Goal: Task Accomplishment & Management: Manage account settings

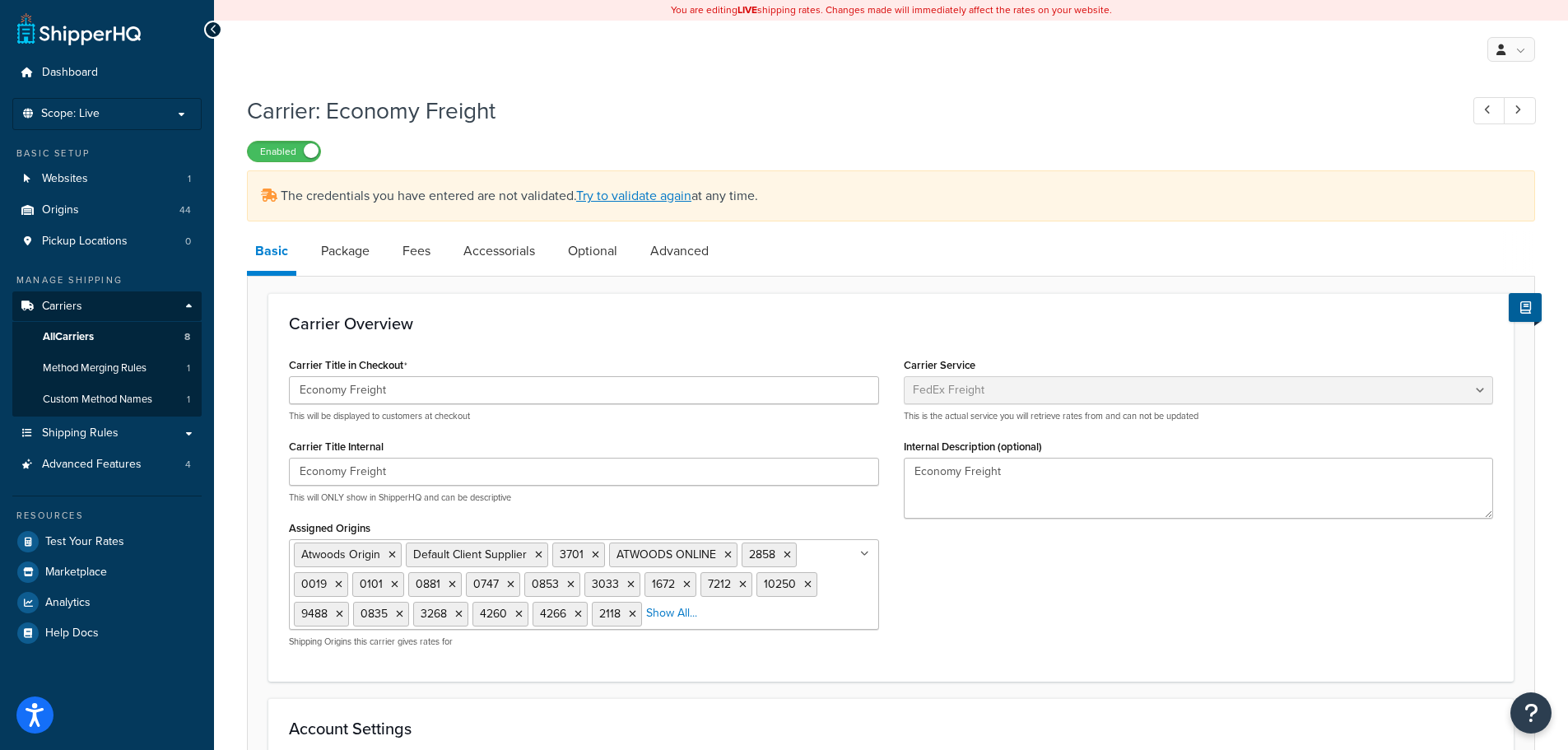
select select "fedExFreight"
click at [649, 198] on link "Try to validate again" at bounding box center [633, 195] width 115 height 19
select select "fedExFreight"
click at [633, 202] on link "Try to validate again" at bounding box center [633, 195] width 115 height 19
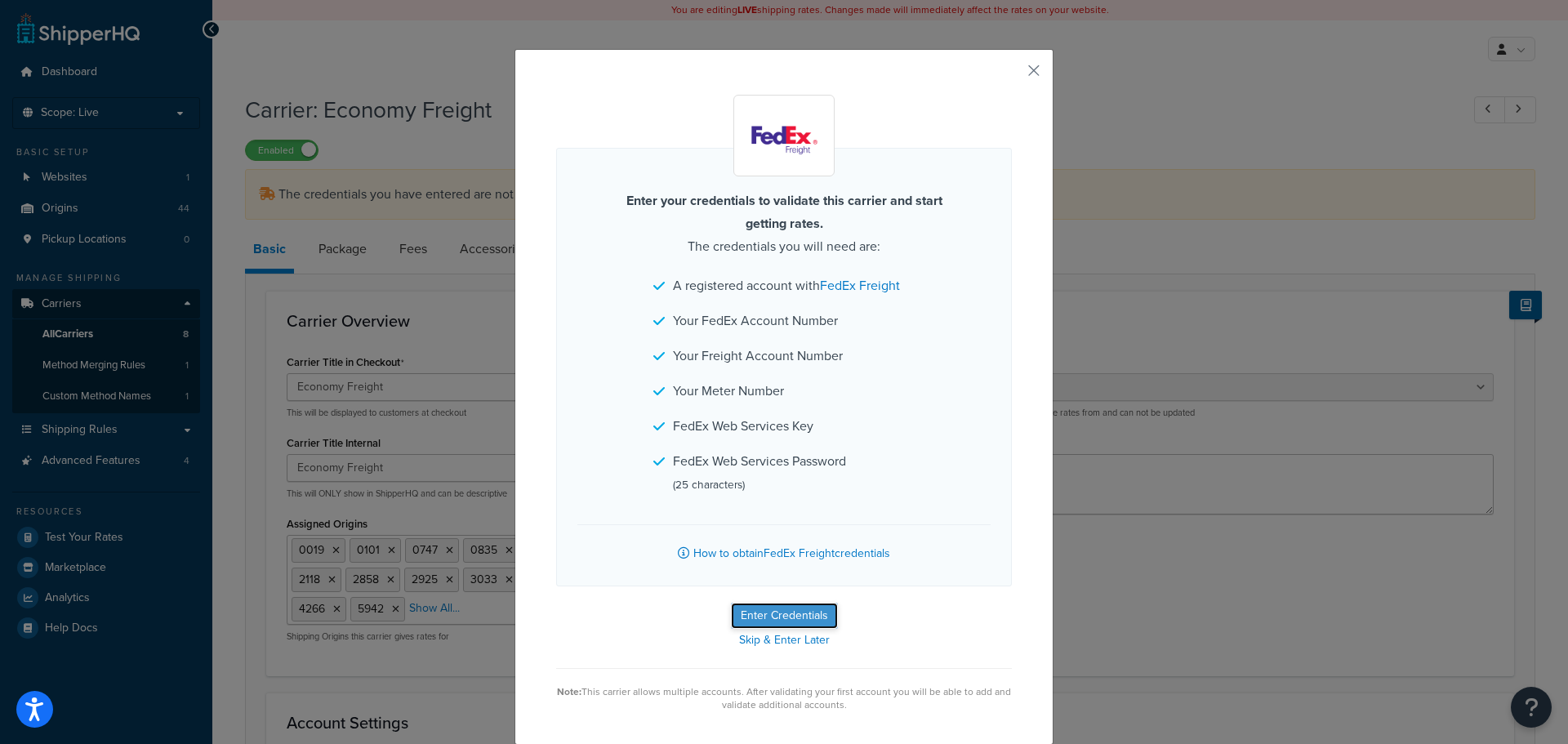
click at [761, 613] on button "Enter Credentials" at bounding box center [784, 616] width 107 height 26
select select "THIRD_PARTY"
select select "SKID"
select select "US"
select select "OK"
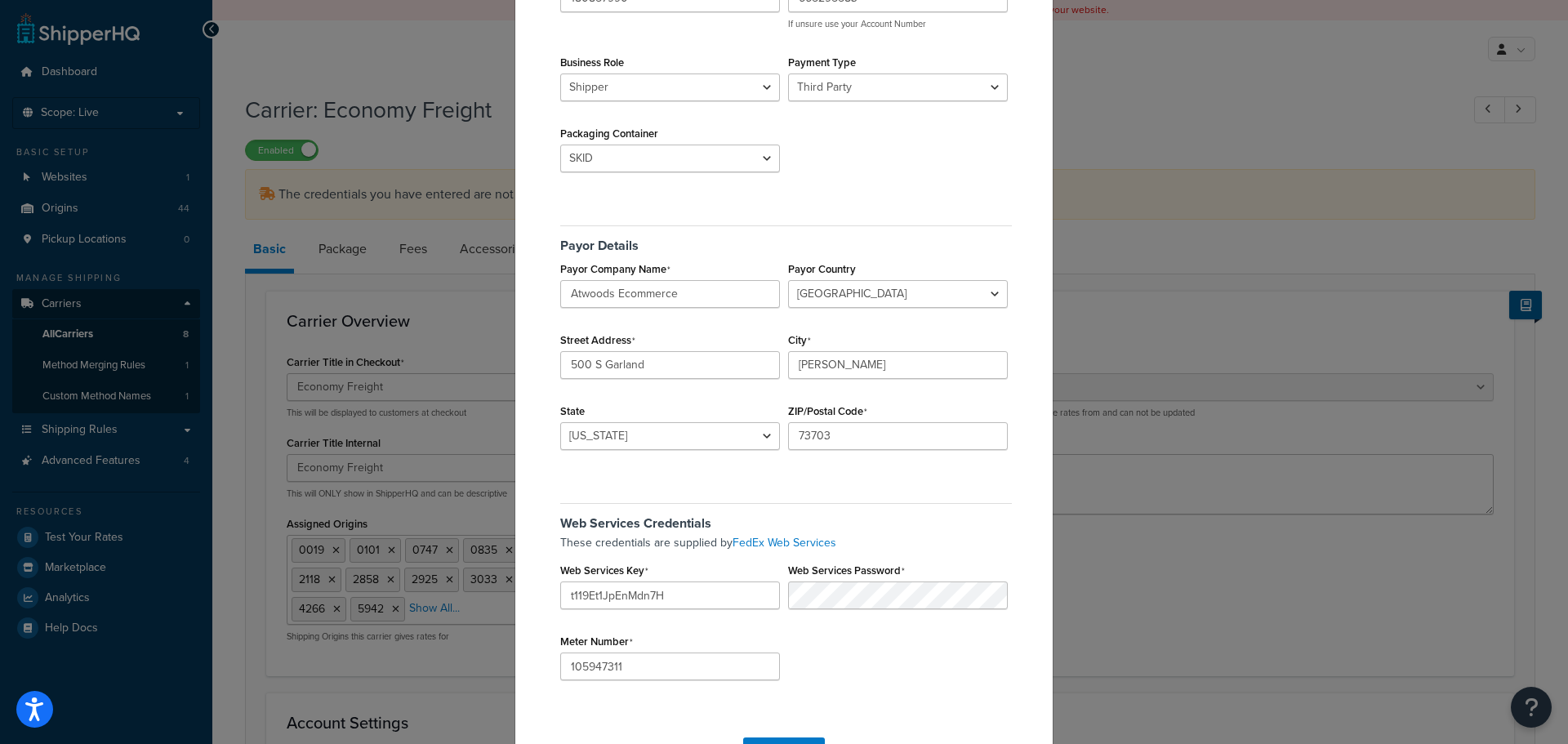
scroll to position [322, 0]
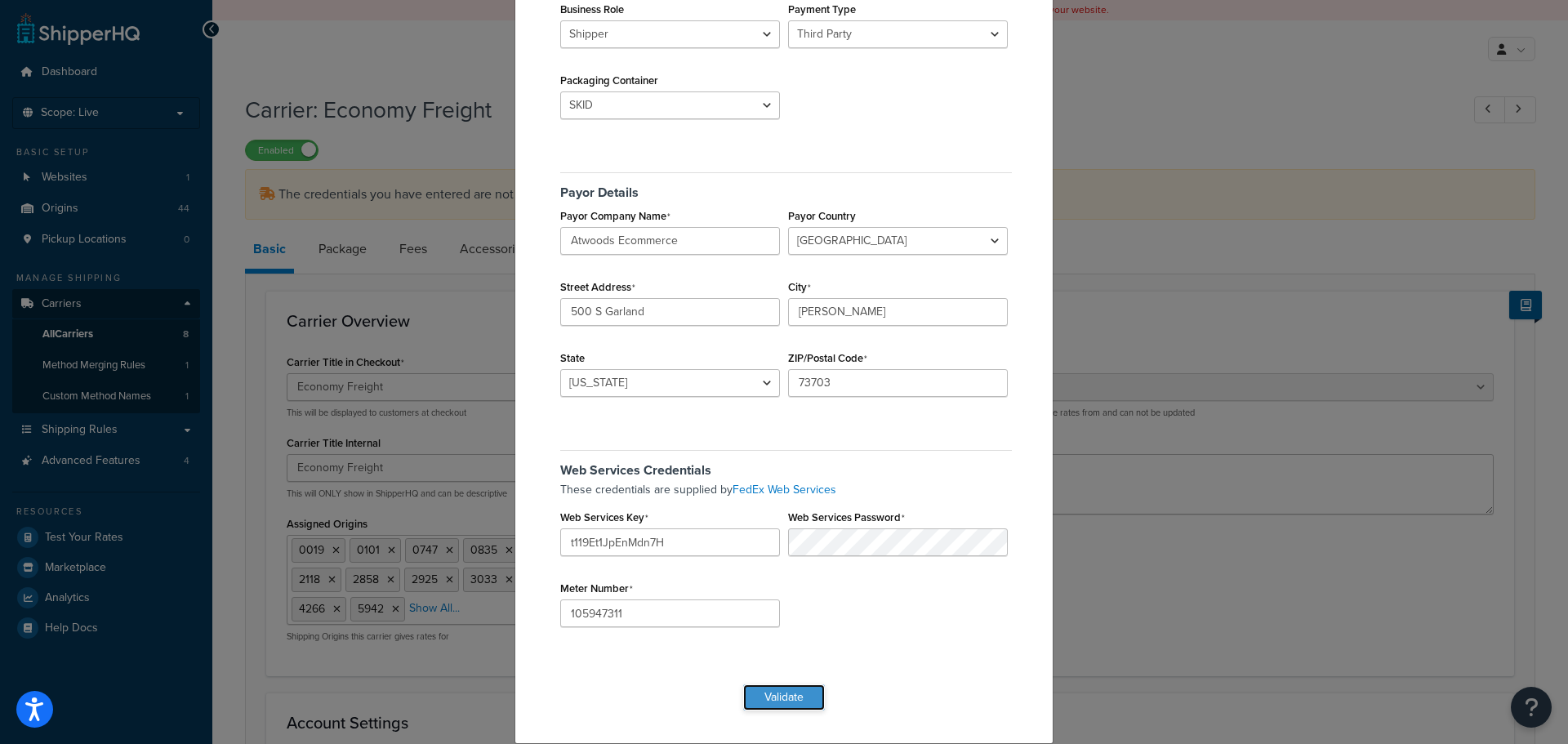
click at [771, 696] on button "Validate" at bounding box center [784, 697] width 82 height 26
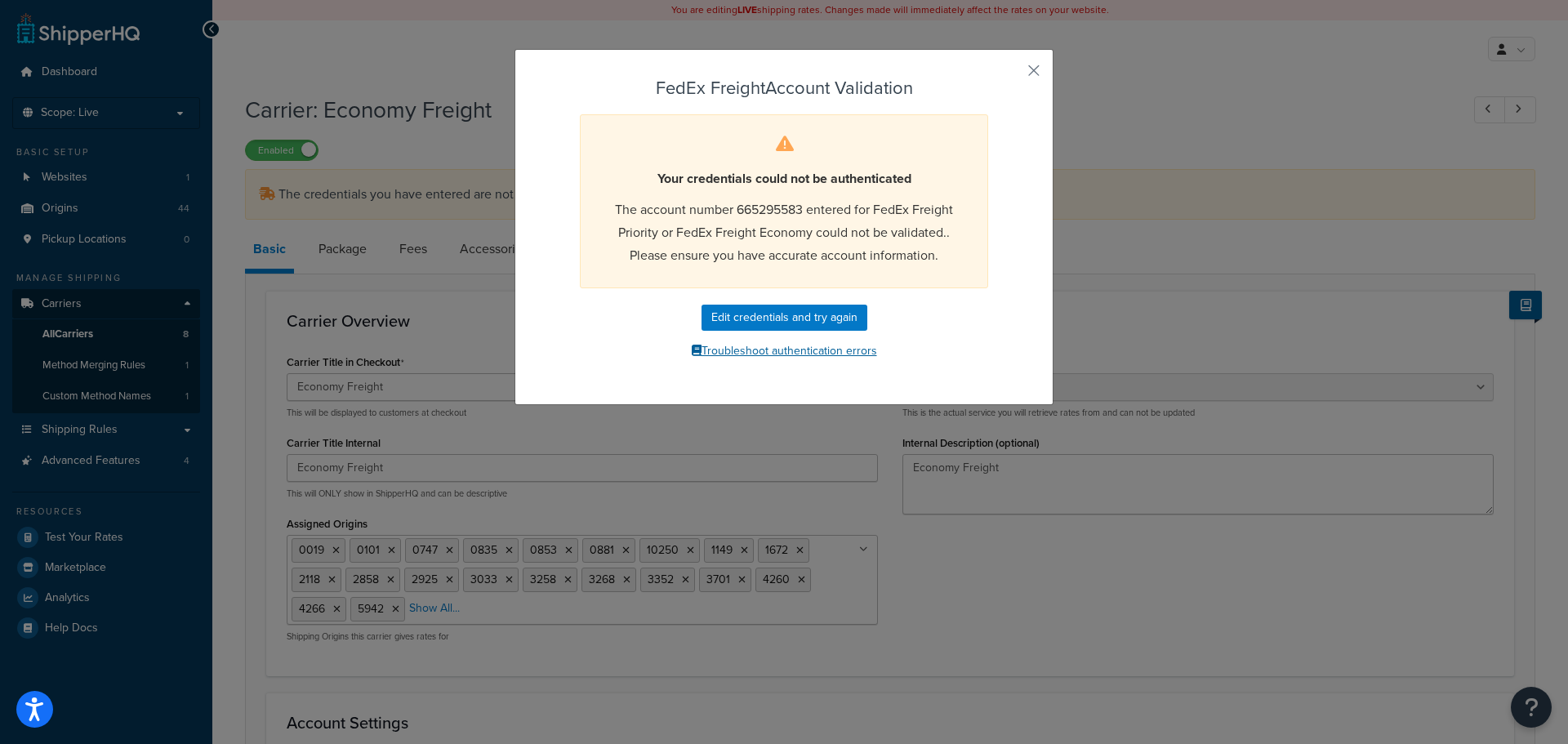
click at [796, 359] on button "Troubleshoot authentication errors" at bounding box center [784, 350] width 455 height 24
click at [1012, 74] on button "button" at bounding box center [1009, 76] width 4 height 4
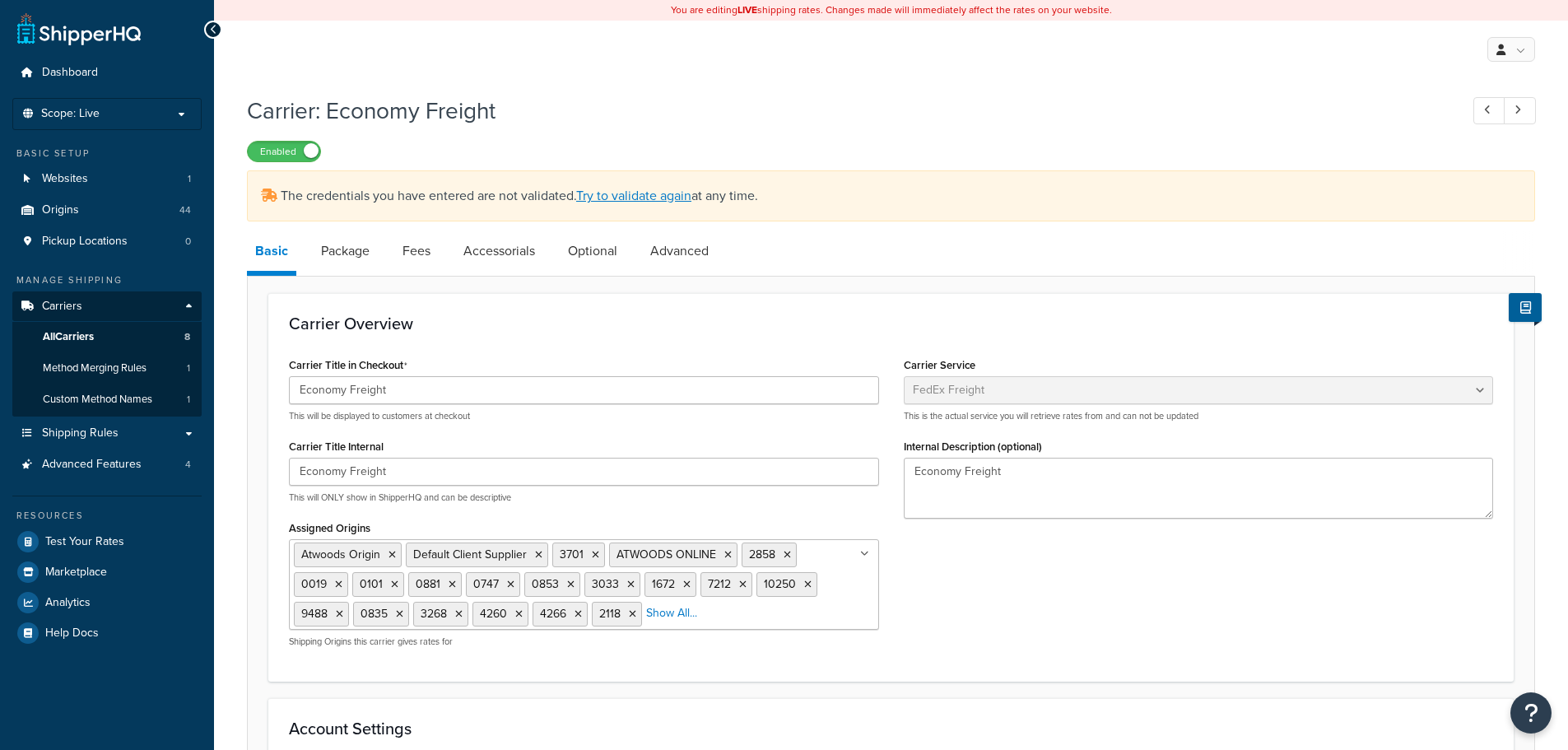
select select "fedExFreight"
click at [90, 177] on link "Websites 1" at bounding box center [107, 179] width 189 height 30
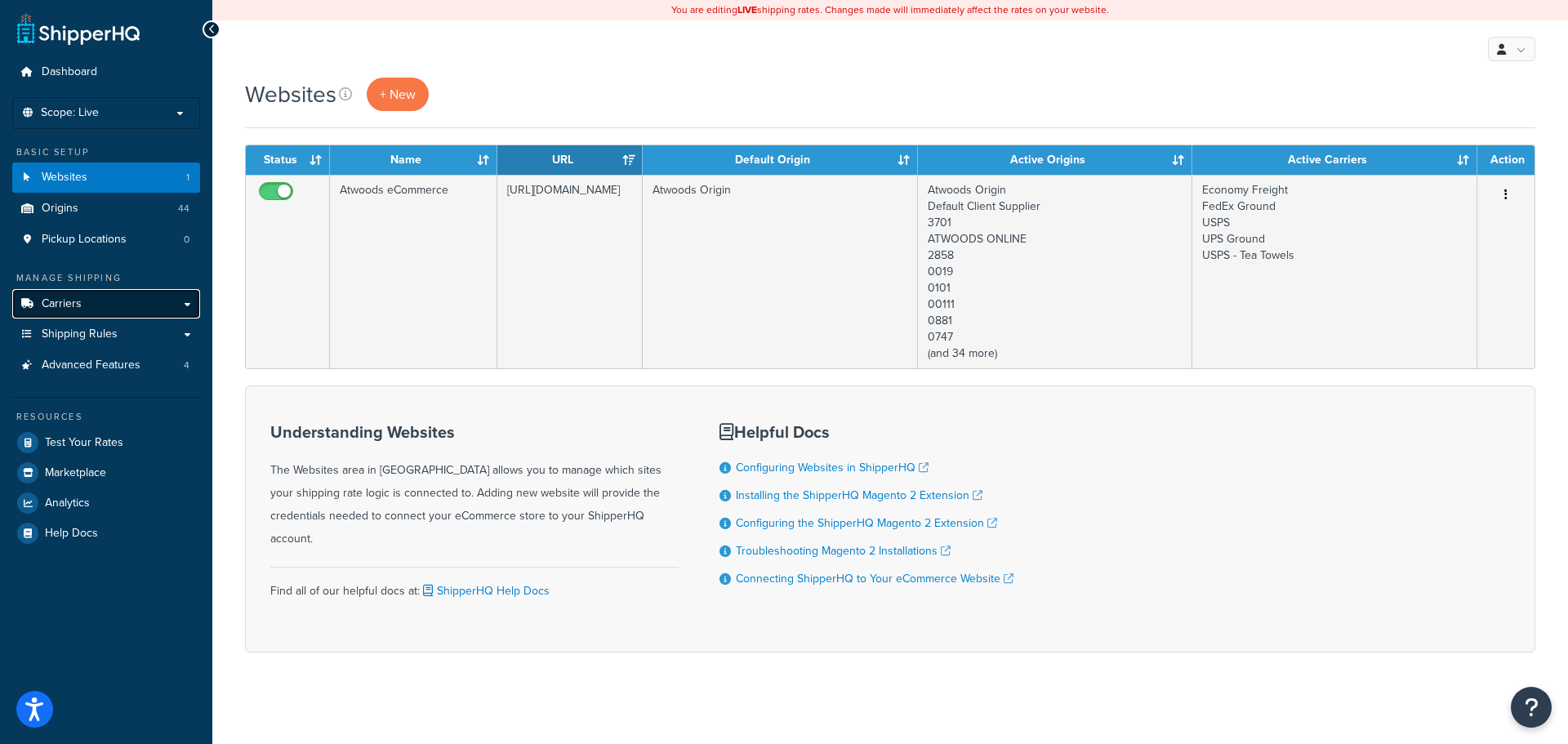
click at [73, 307] on span "Carriers" at bounding box center [62, 304] width 40 height 14
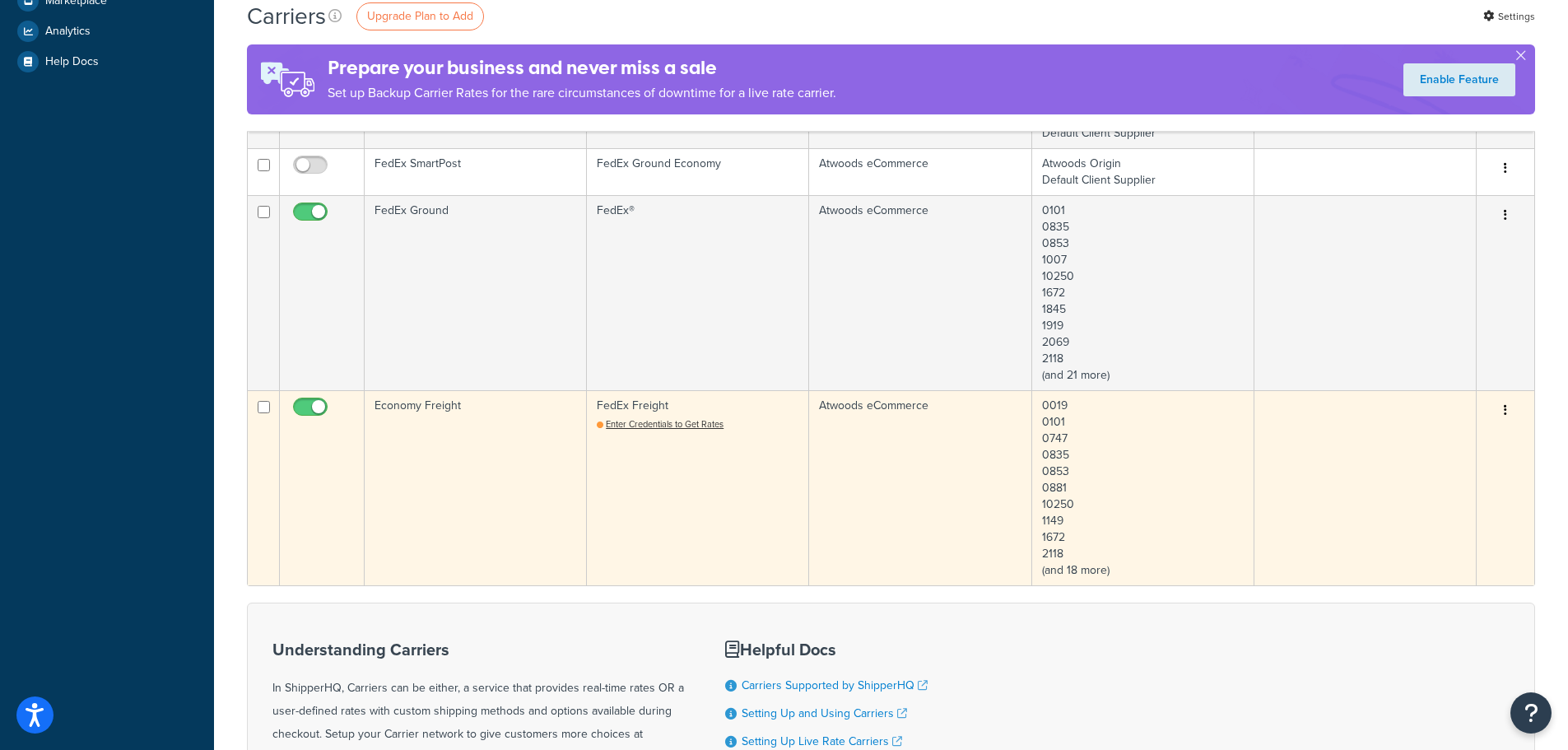
scroll to position [576, 0]
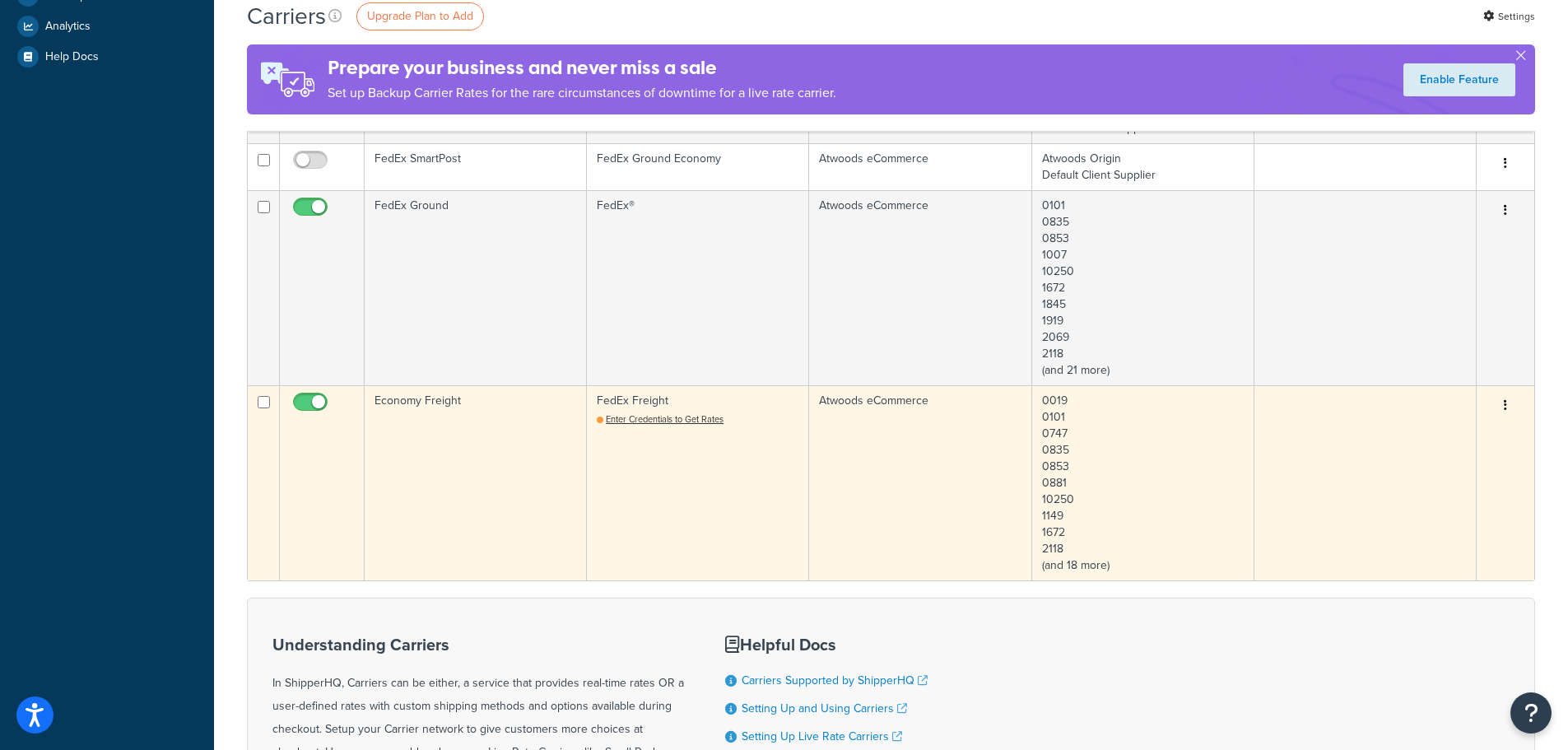
click at [480, 454] on td "Economy Freight" at bounding box center [476, 483] width 222 height 195
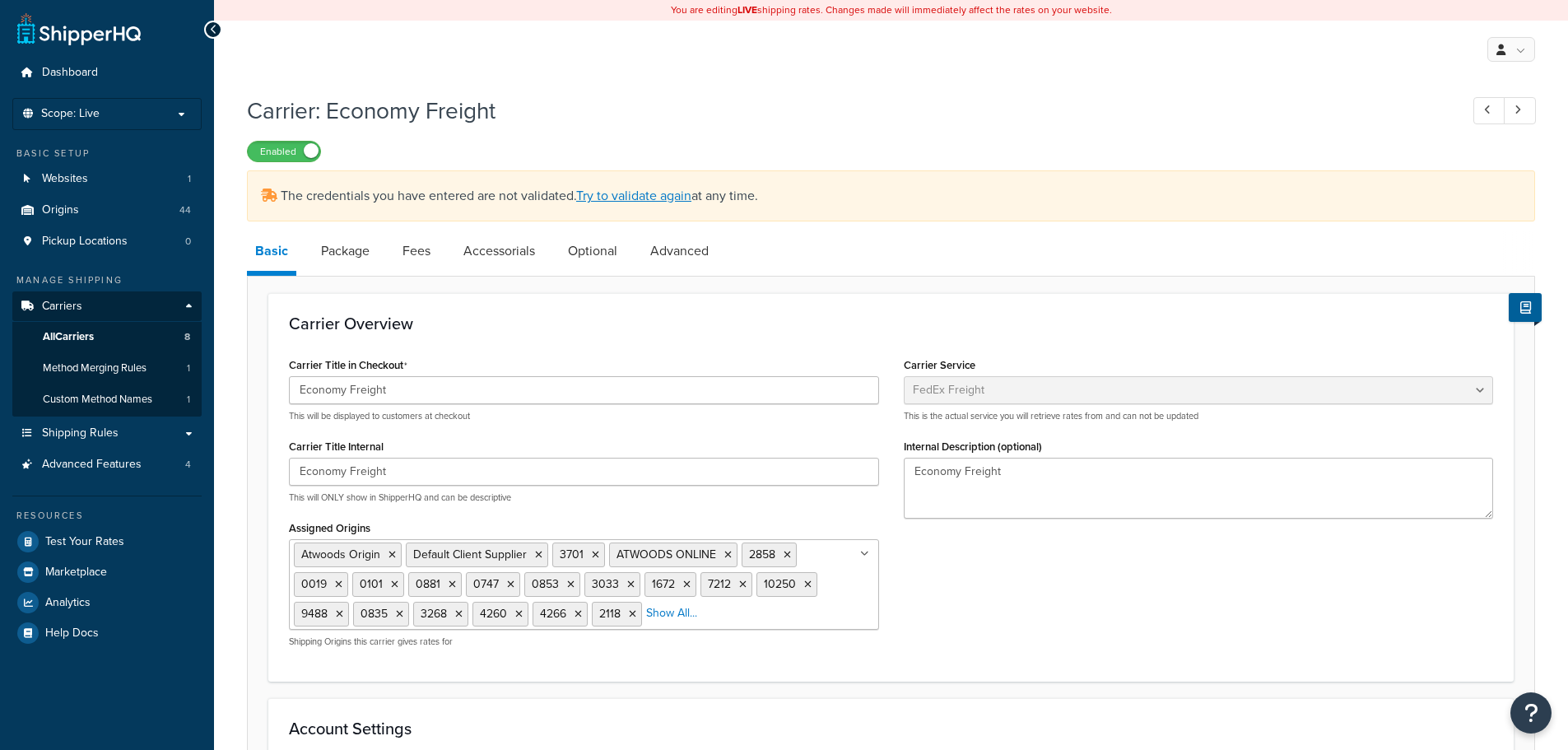
select select "fedExFreight"
click at [67, 305] on span "Carriers" at bounding box center [62, 306] width 40 height 14
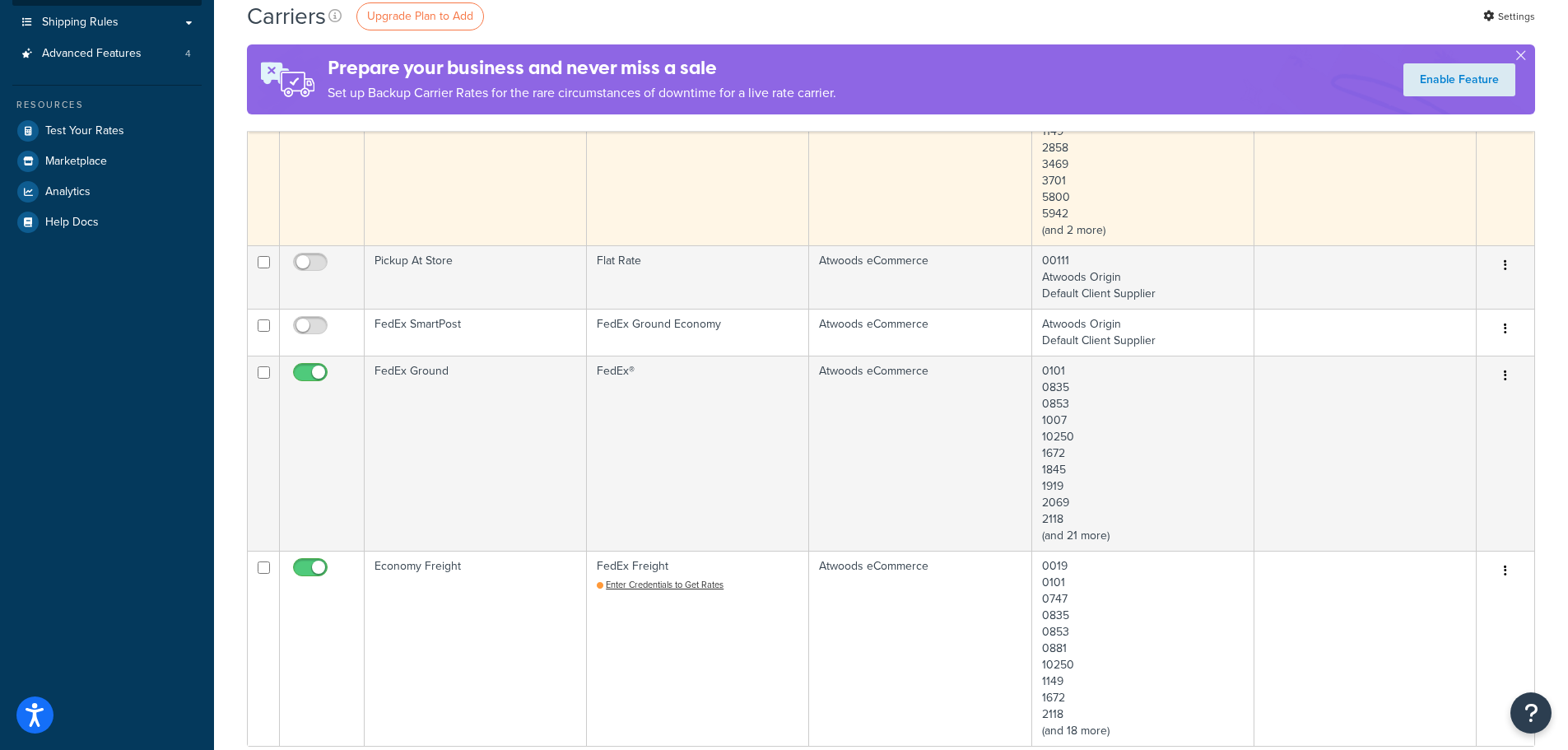
scroll to position [412, 0]
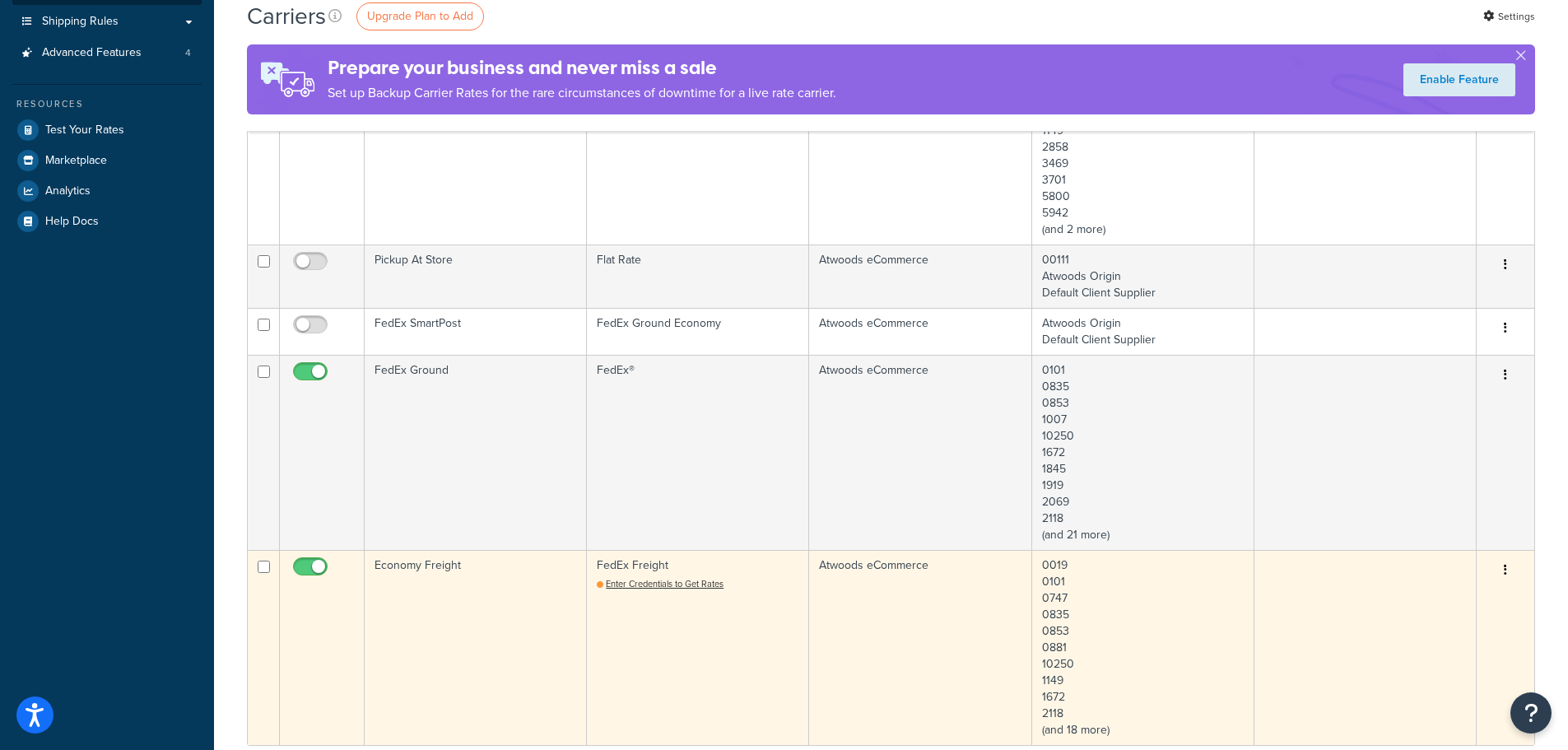
click at [474, 580] on td "Economy Freight" at bounding box center [476, 647] width 222 height 195
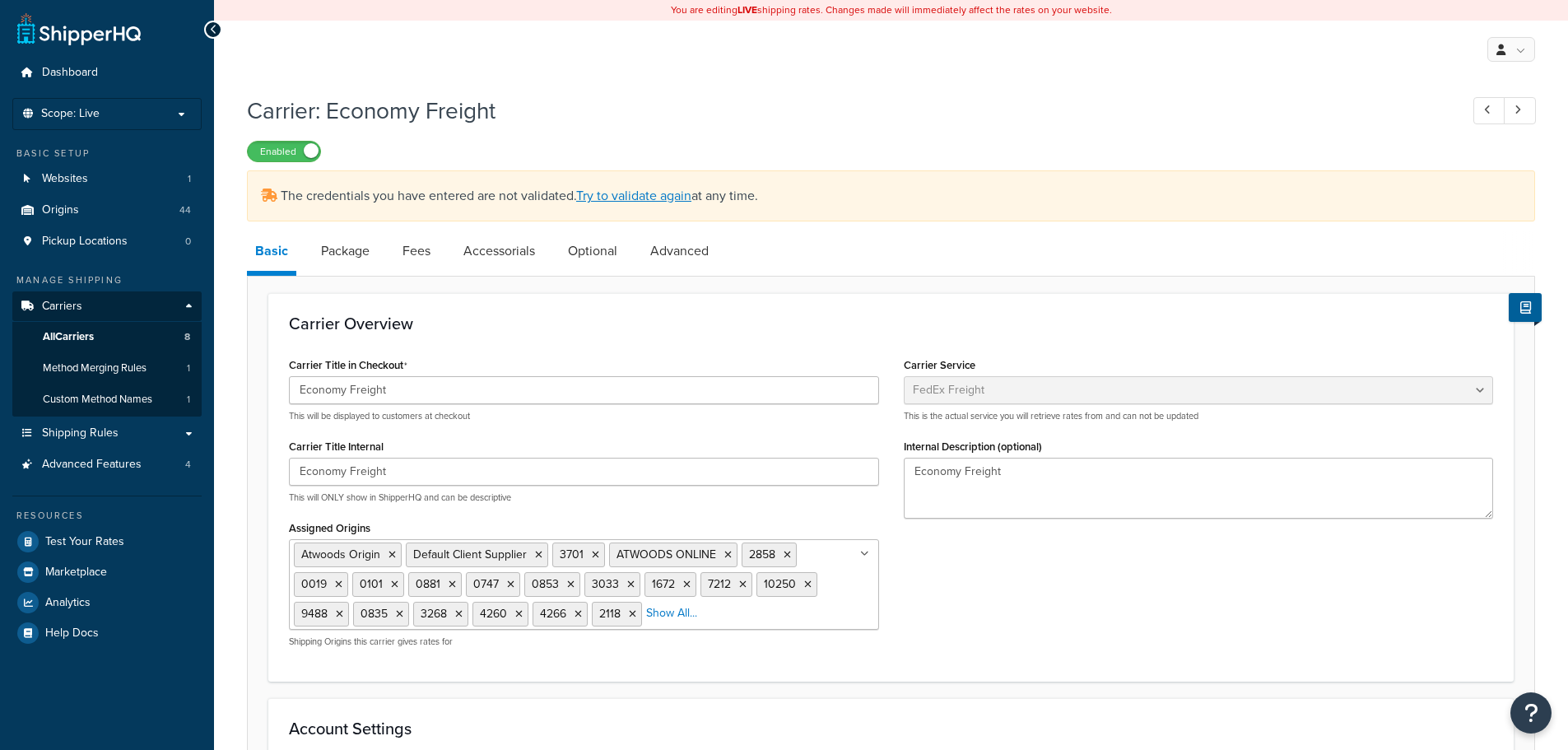
select select "fedExFreight"
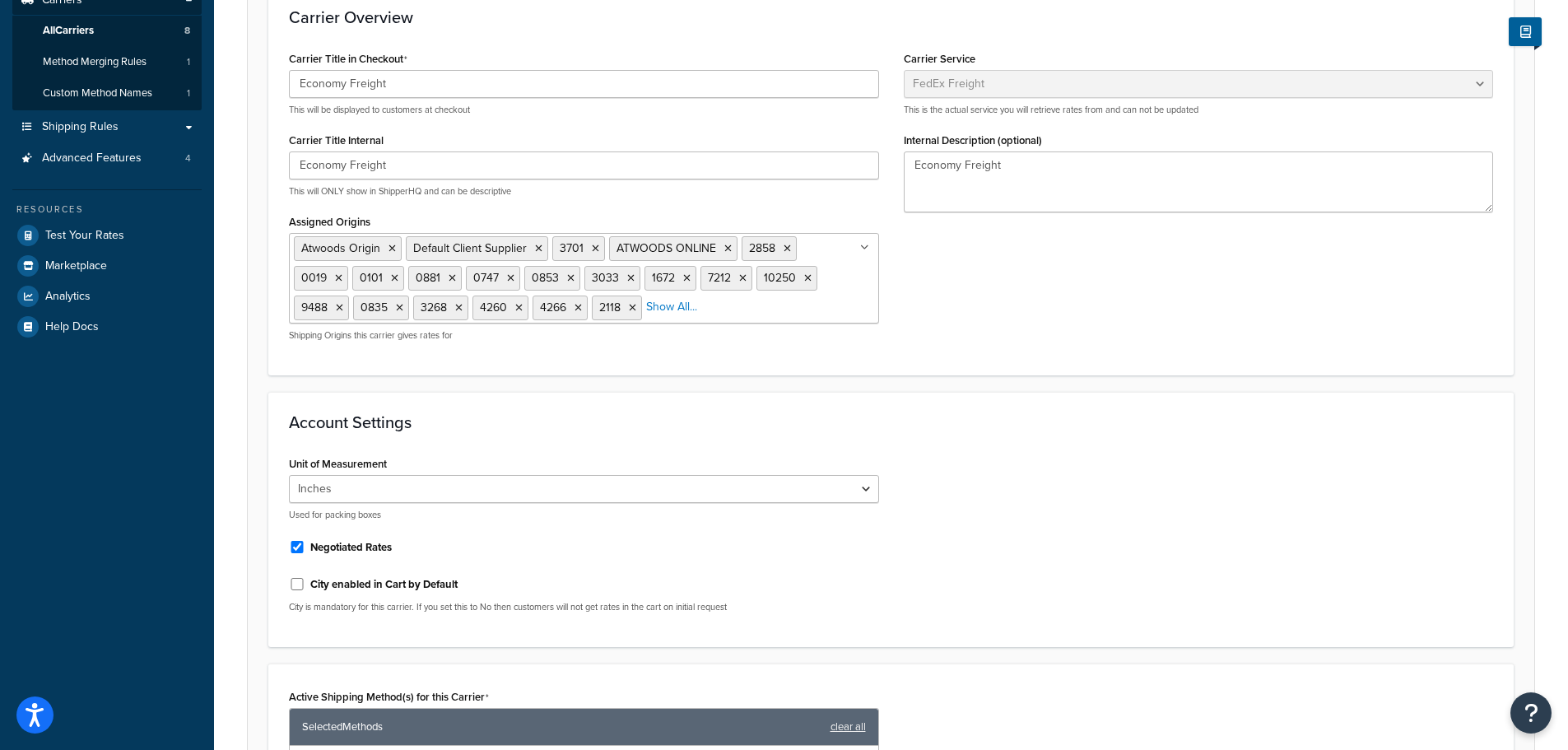
scroll to position [330, 0]
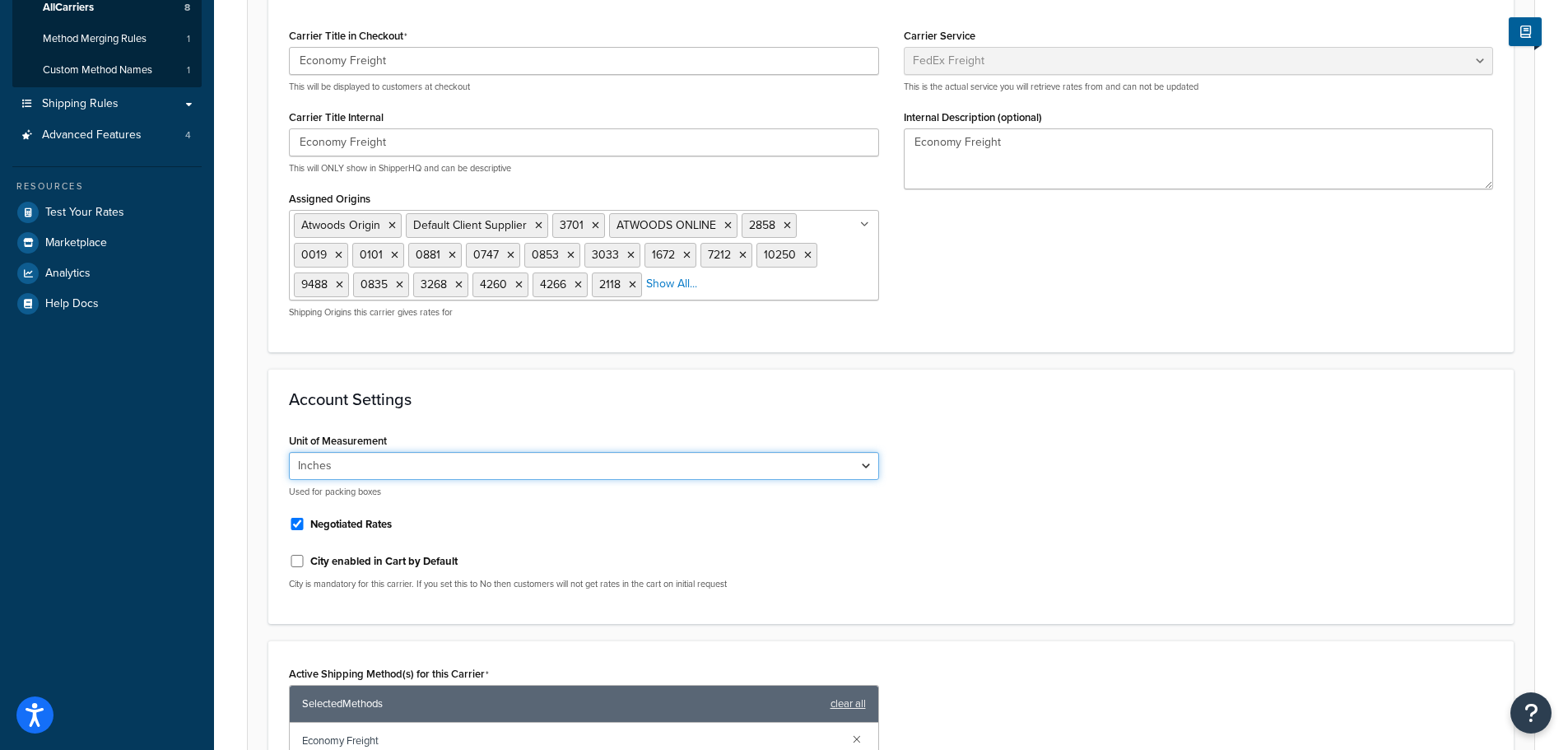
click at [841, 473] on select "Inches Centimetres" at bounding box center [584, 466] width 590 height 28
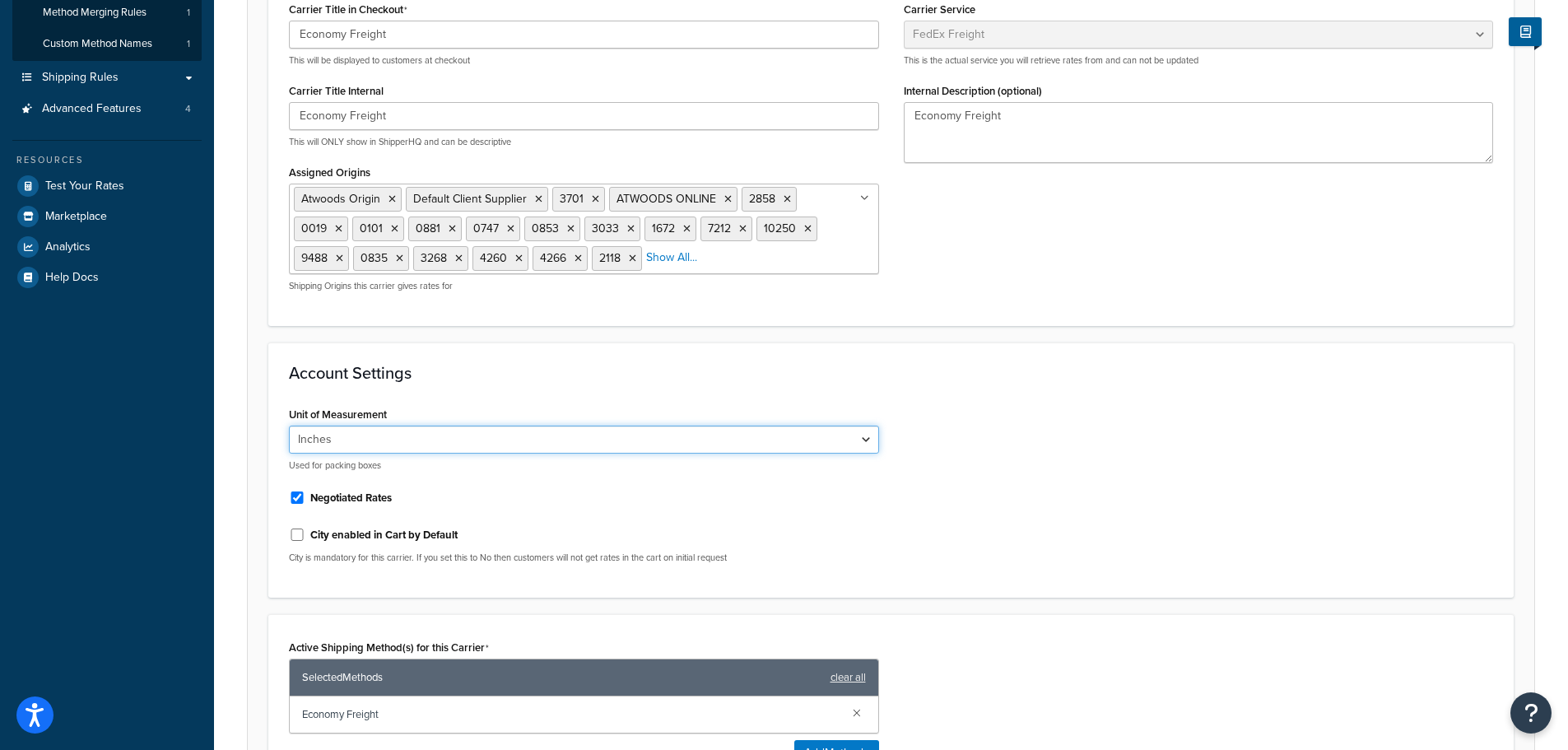
scroll to position [247, 0]
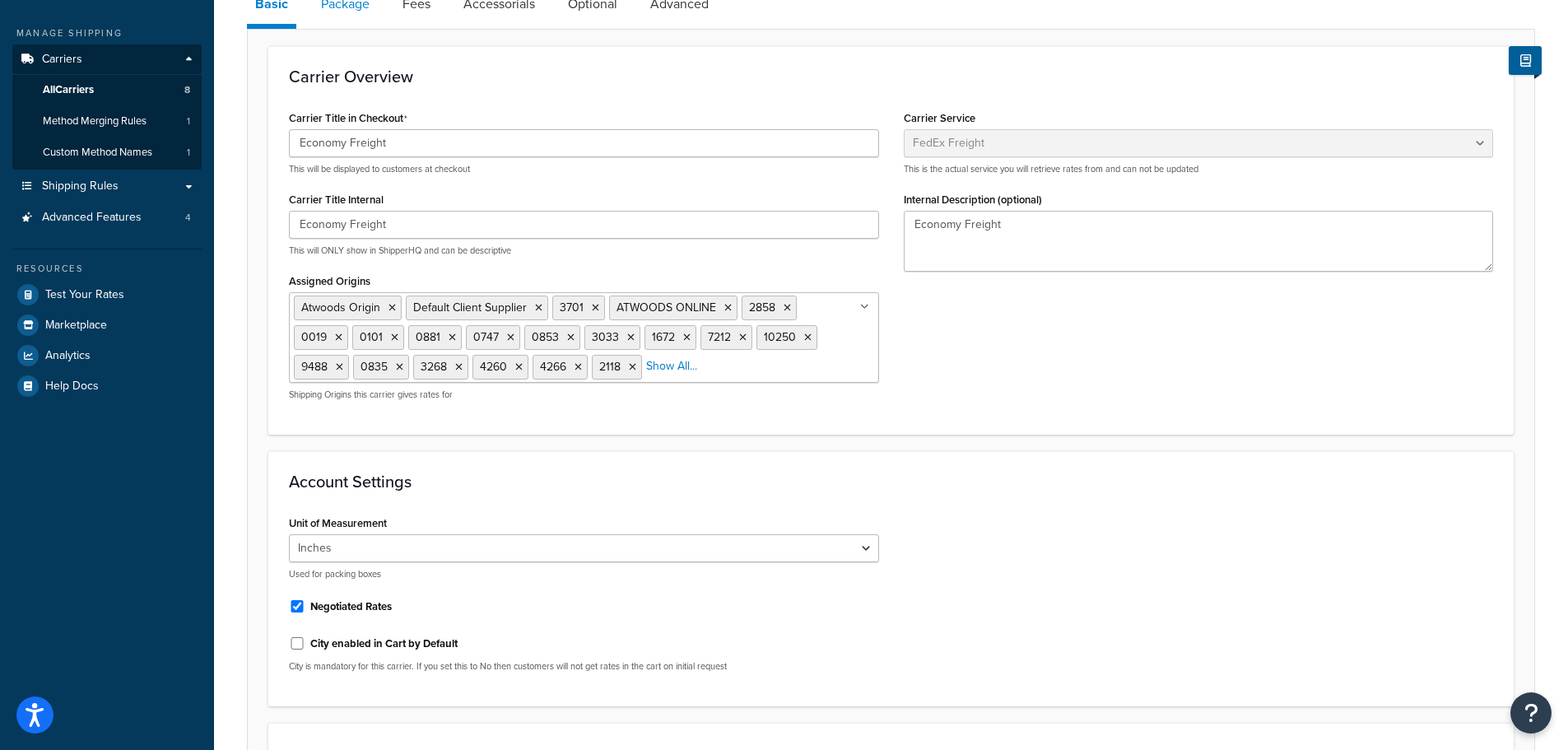
click at [341, 5] on link "Package" at bounding box center [345, 3] width 65 height 40
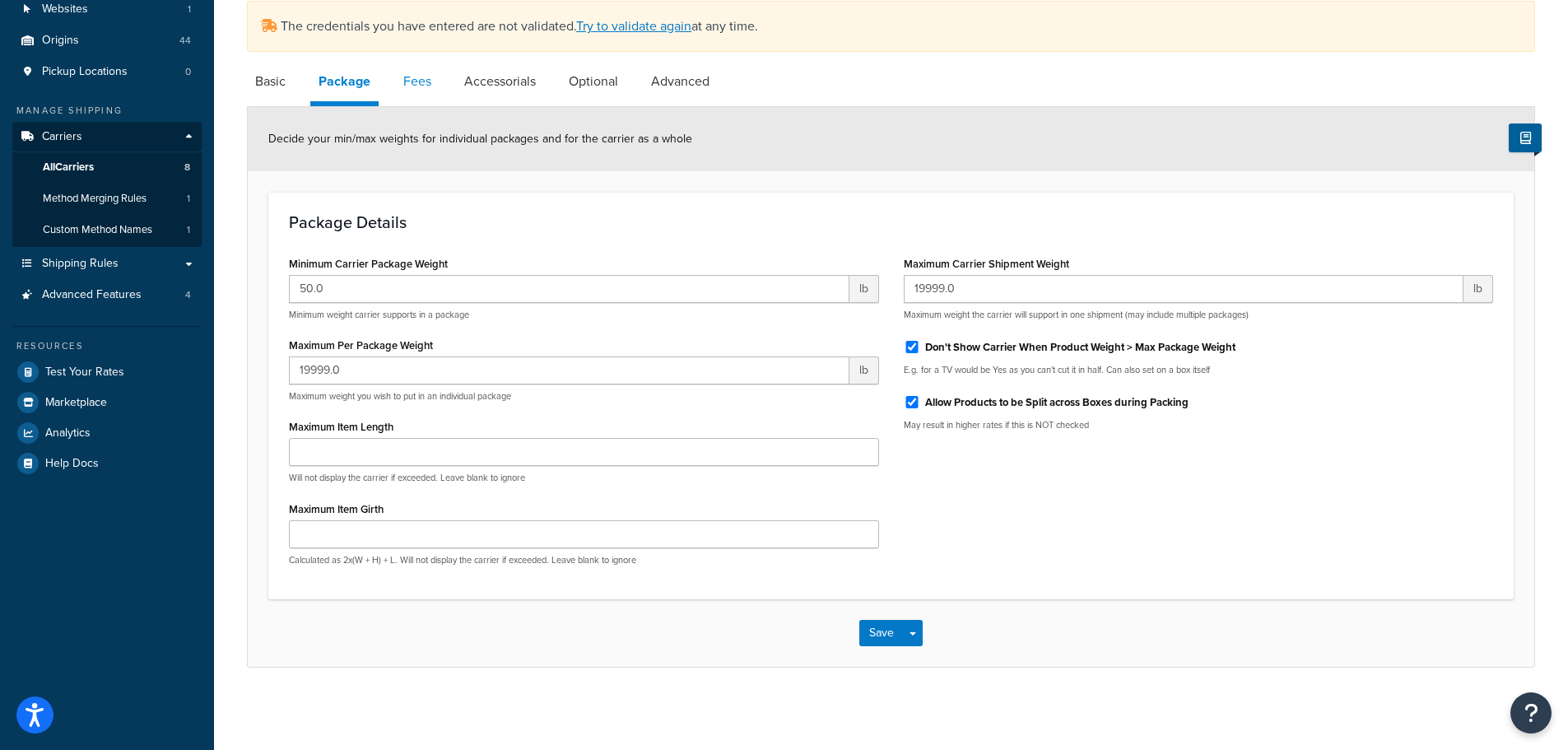
click at [416, 80] on link "Fees" at bounding box center [417, 81] width 45 height 40
select select "AFTER"
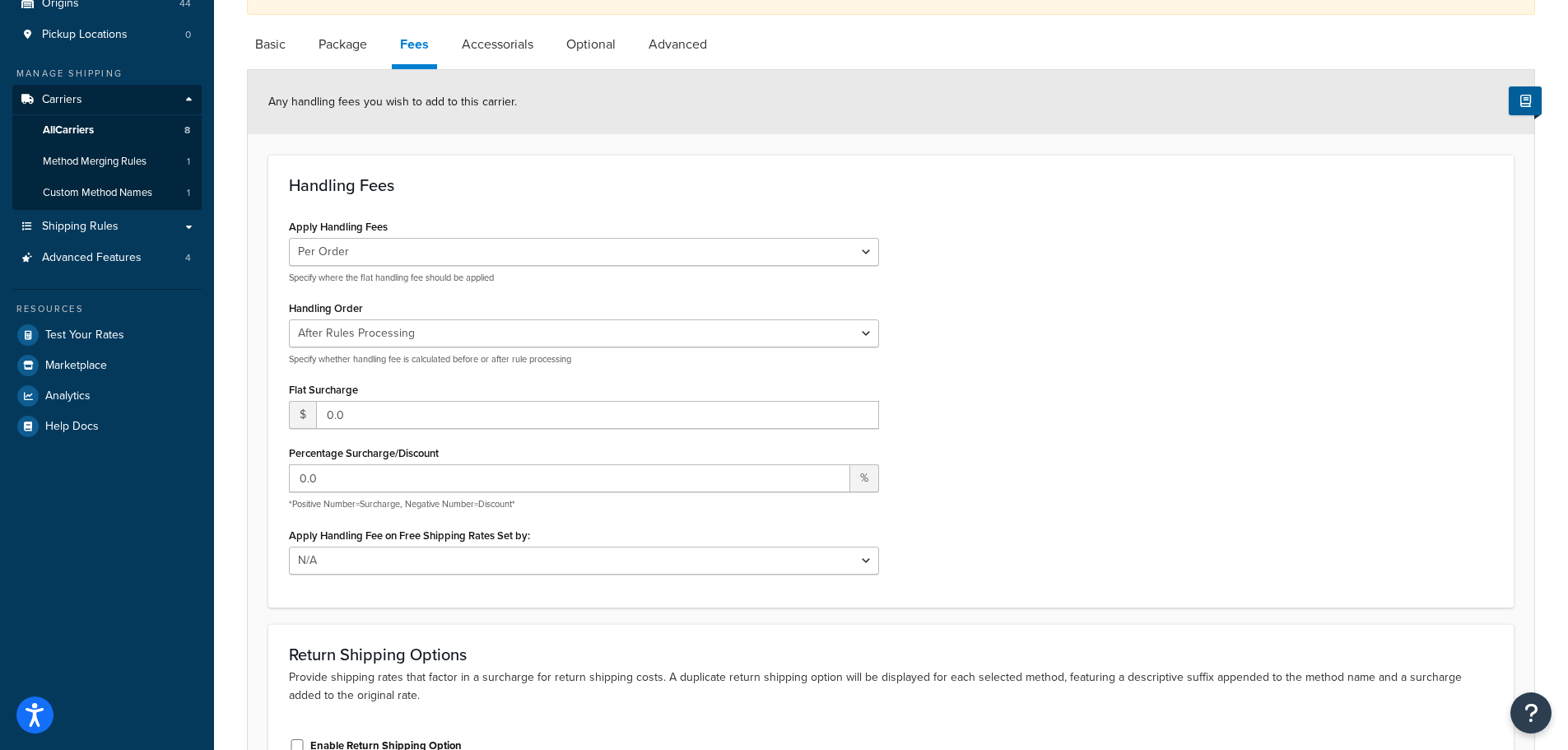
scroll to position [170, 0]
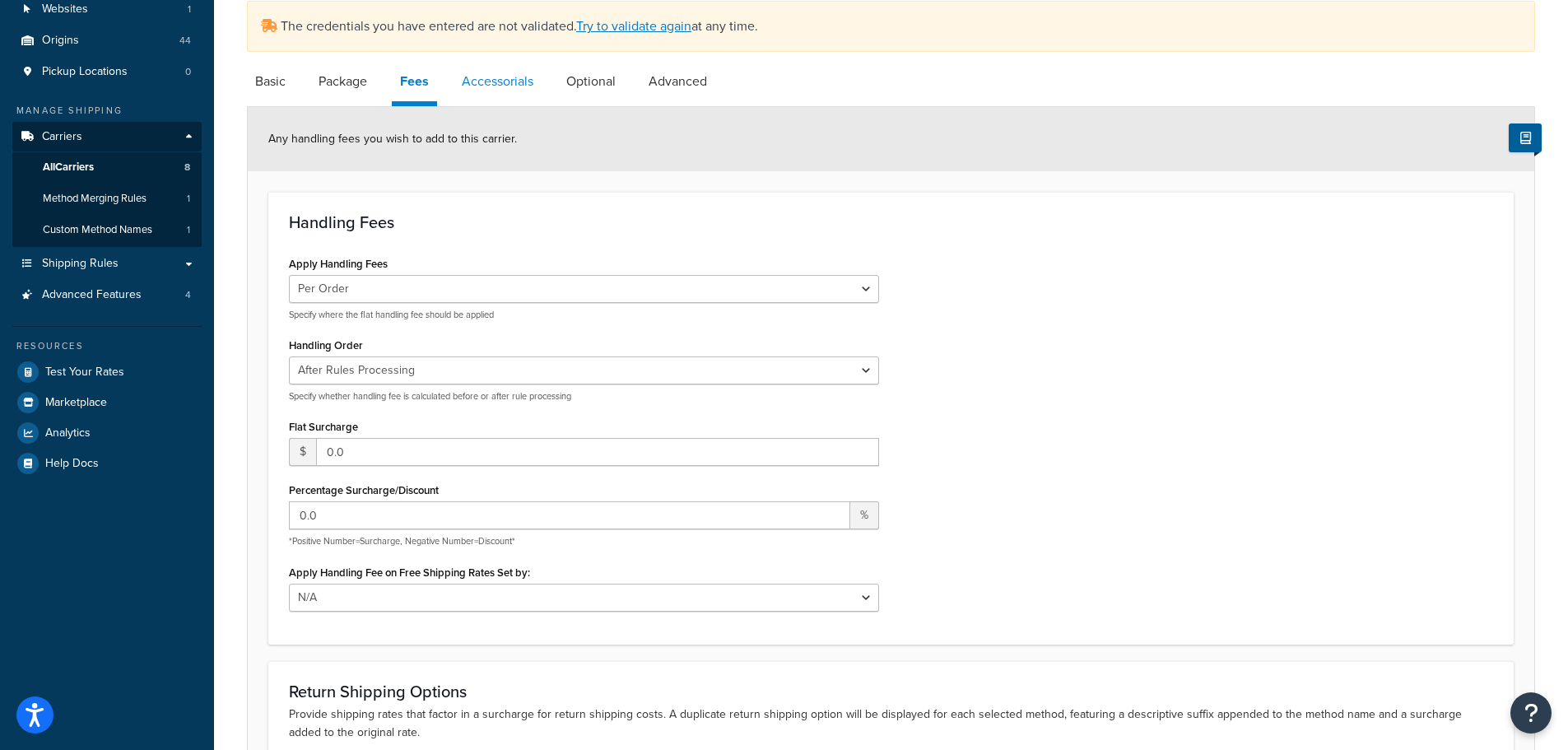
click at [494, 87] on link "Accessorials" at bounding box center [498, 81] width 88 height 40
select select "residential"
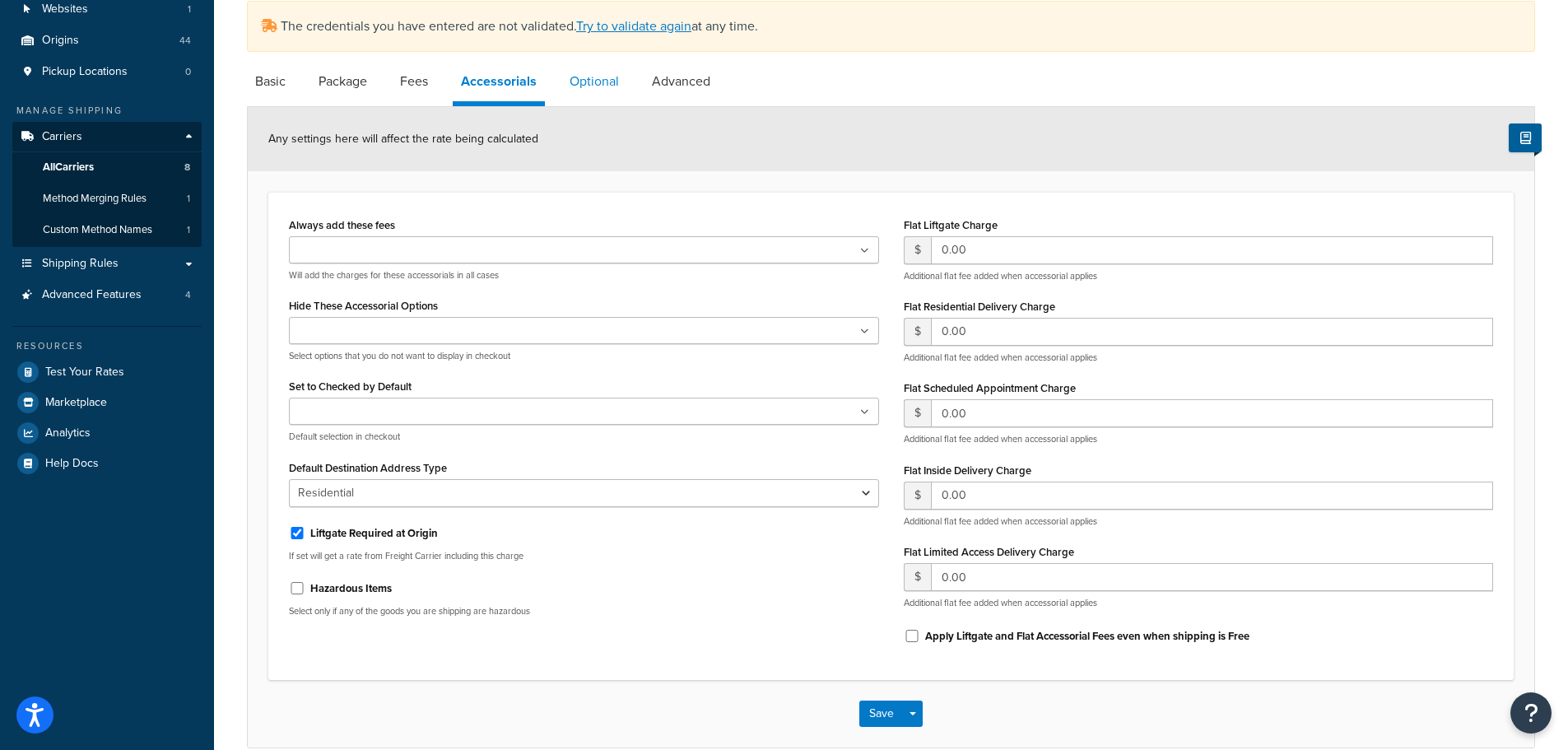
click at [598, 83] on link "Optional" at bounding box center [594, 81] width 66 height 40
select select "85"
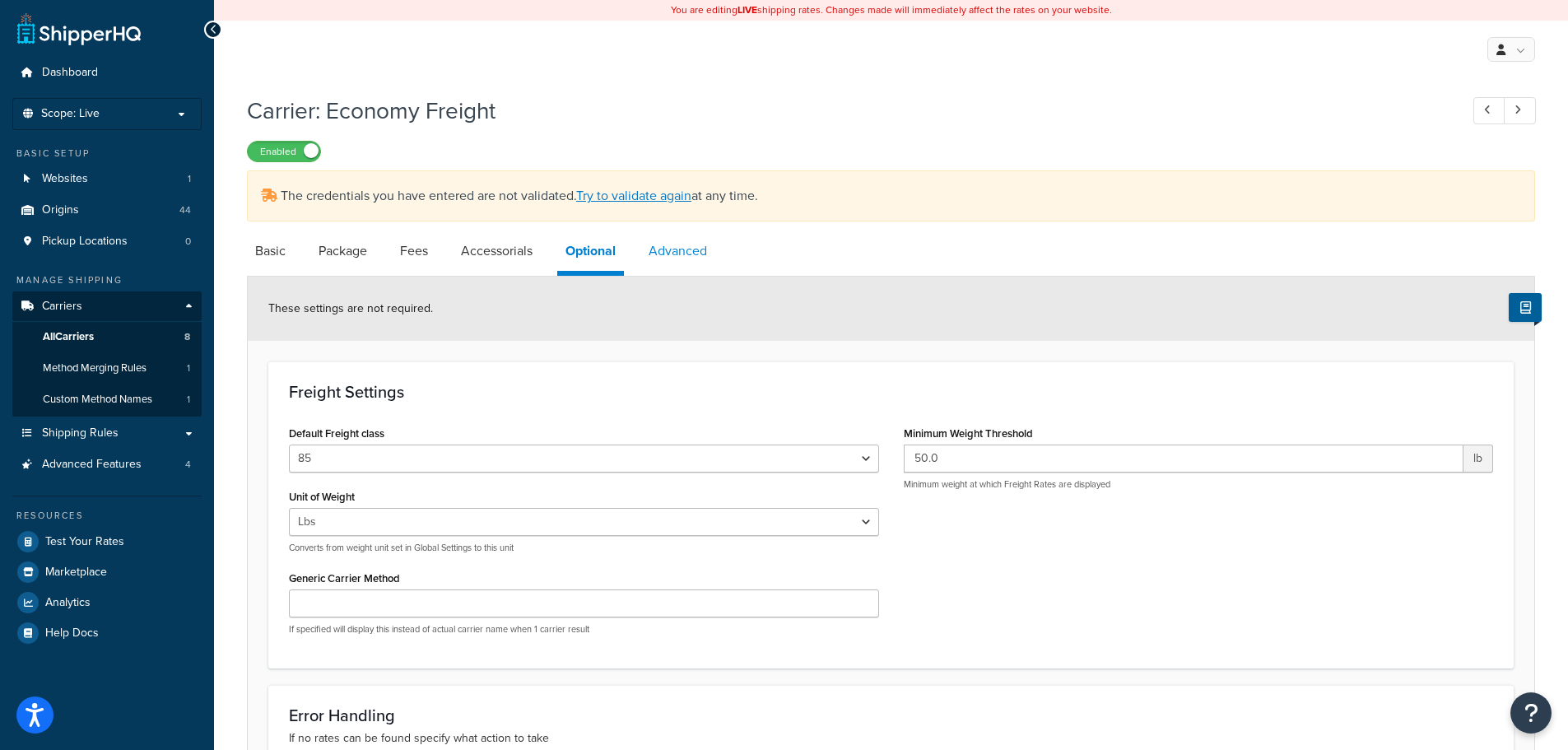
click at [698, 259] on link "Advanced" at bounding box center [678, 251] width 75 height 40
select select "false"
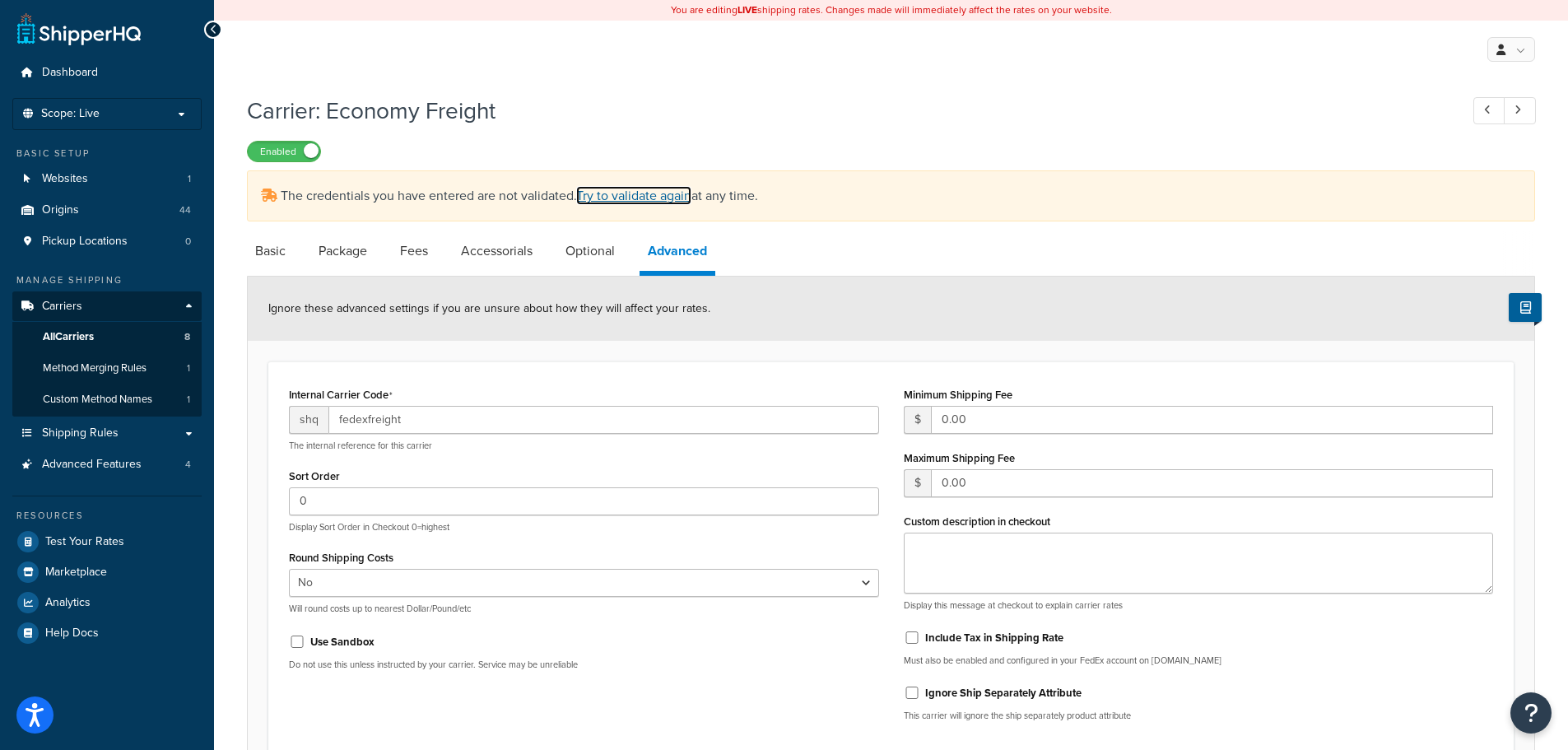
click at [639, 200] on link "Try to validate again" at bounding box center [633, 195] width 115 height 19
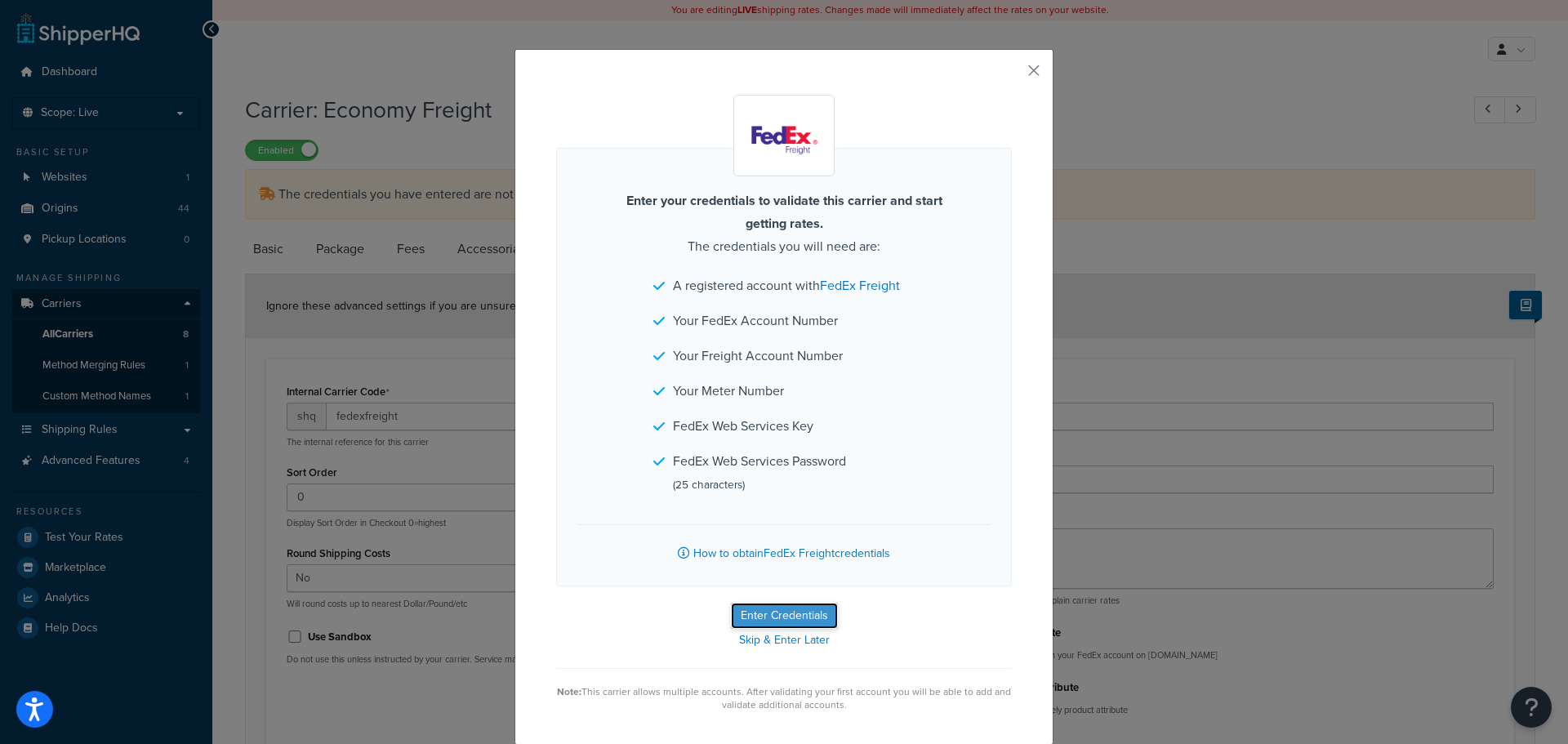
click at [777, 607] on button "Enter Credentials" at bounding box center [784, 616] width 107 height 26
select select "THIRD_PARTY"
select select "SKID"
select select "US"
select select "OK"
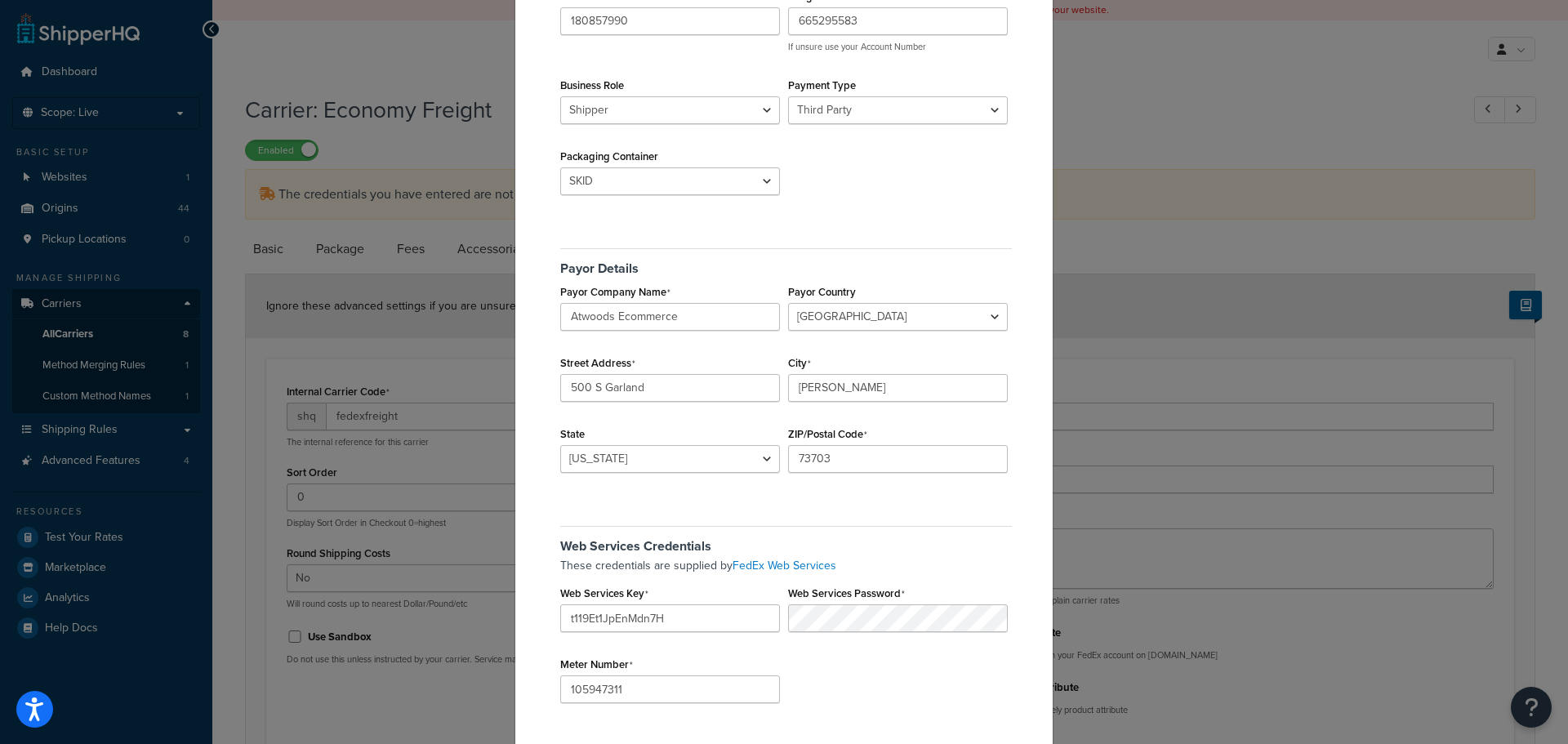
scroll to position [322, 0]
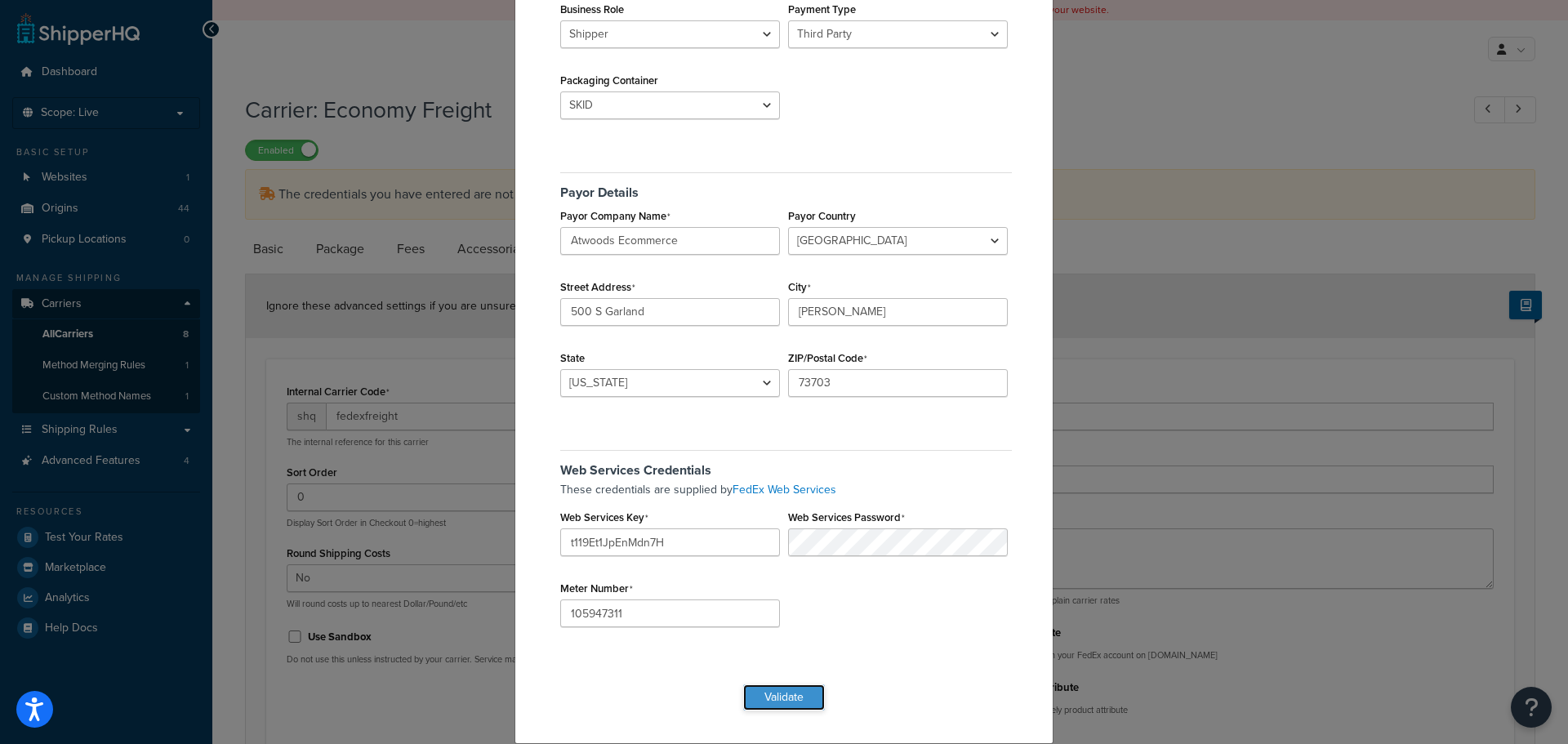
click at [761, 696] on button "Validate" at bounding box center [784, 697] width 82 height 26
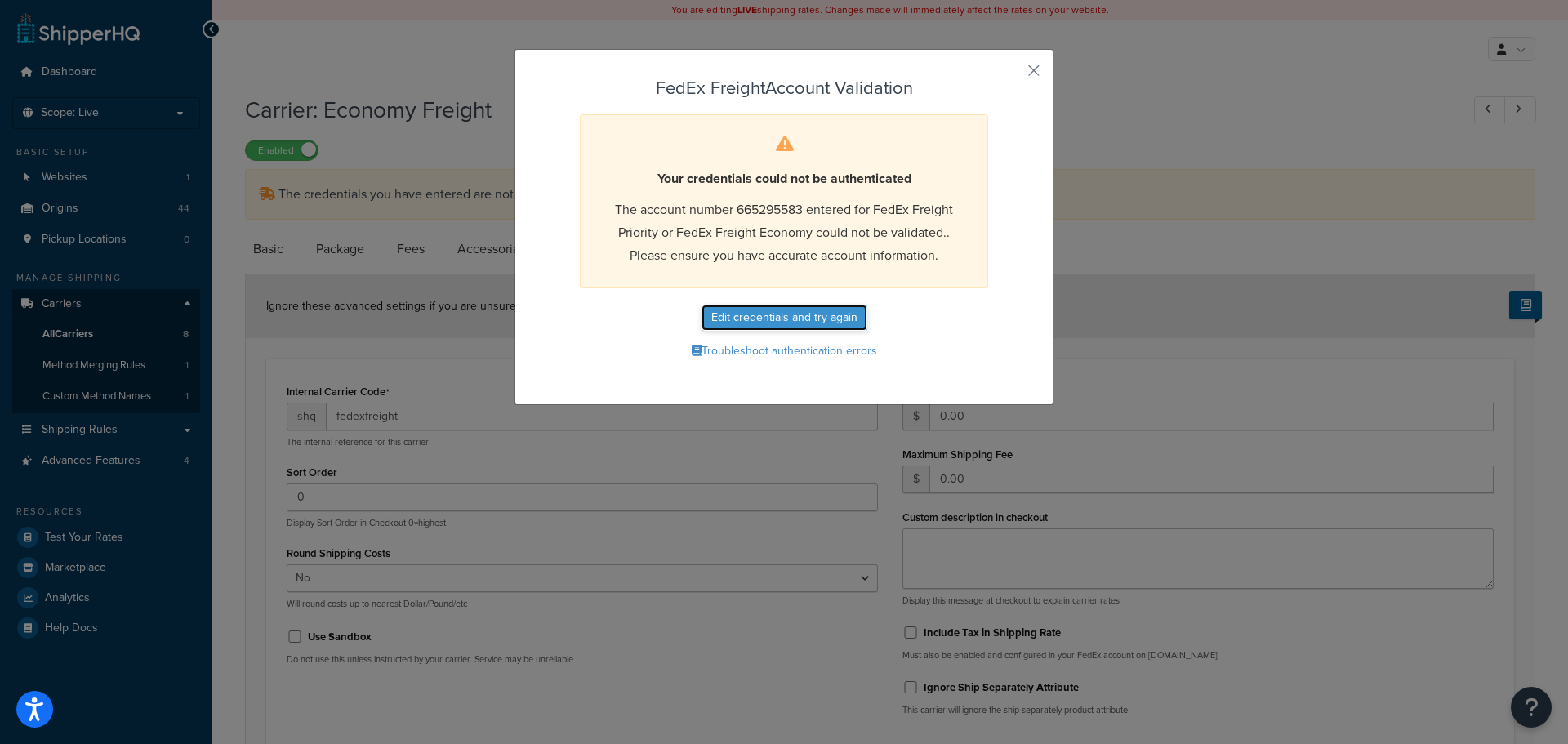
click at [778, 309] on button "Edit credentials and try again" at bounding box center [784, 317] width 166 height 26
select select "THIRD_PARTY"
select select "SKID"
select select "US"
select select "OK"
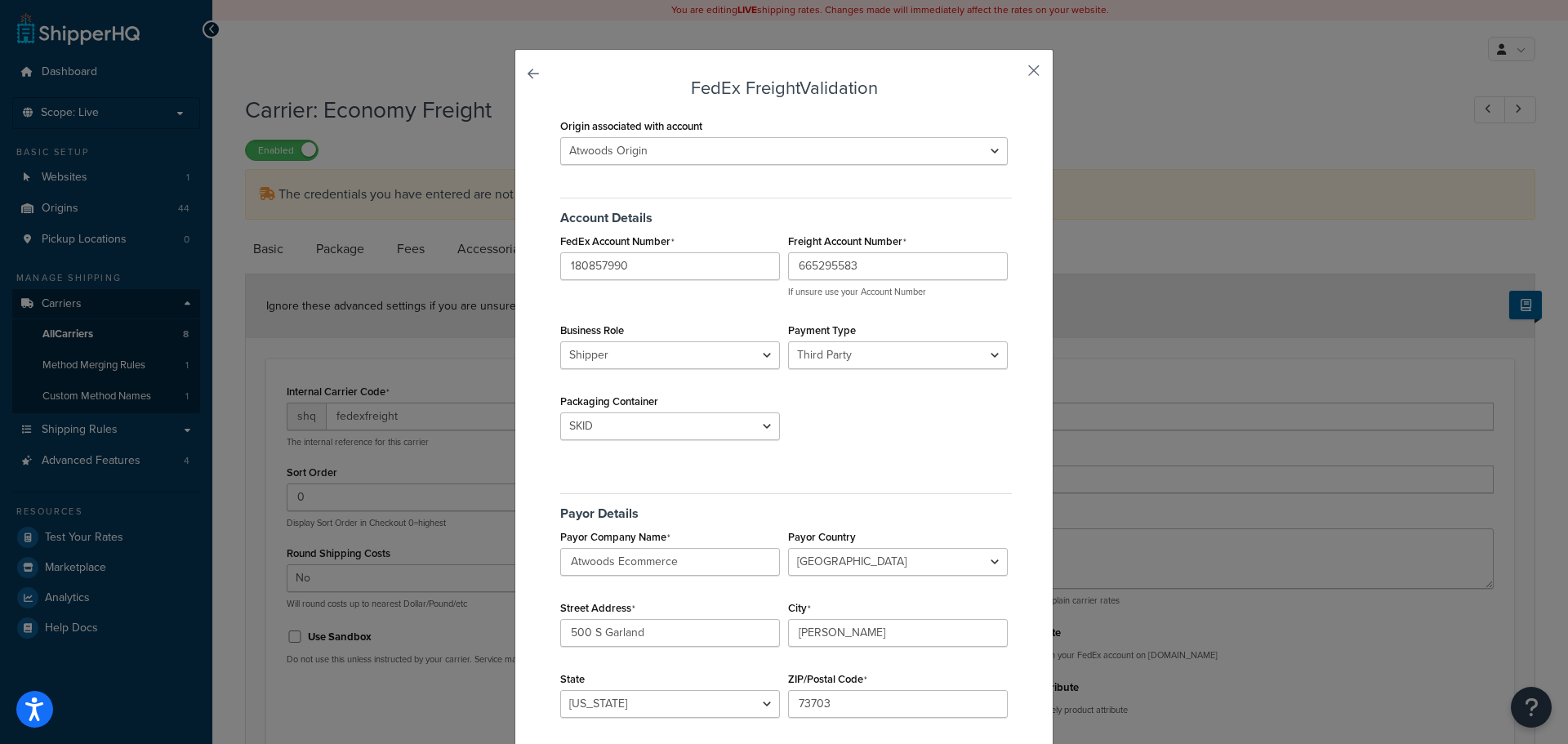
click at [1012, 74] on button "button" at bounding box center [1009, 76] width 4 height 4
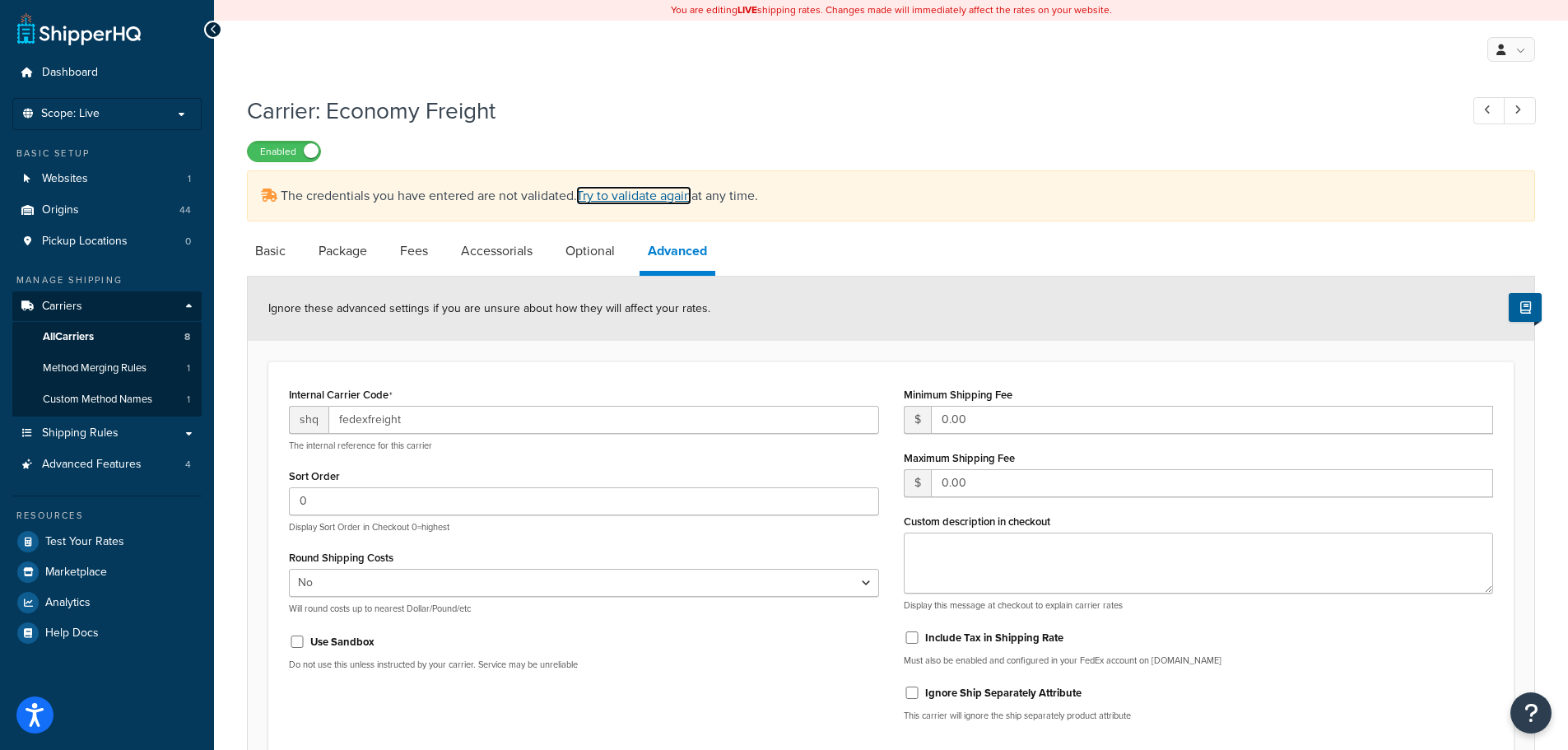
click at [669, 194] on link "Try to validate again" at bounding box center [633, 195] width 115 height 19
select select "false"
click at [647, 194] on link "Try to validate again" at bounding box center [633, 195] width 115 height 19
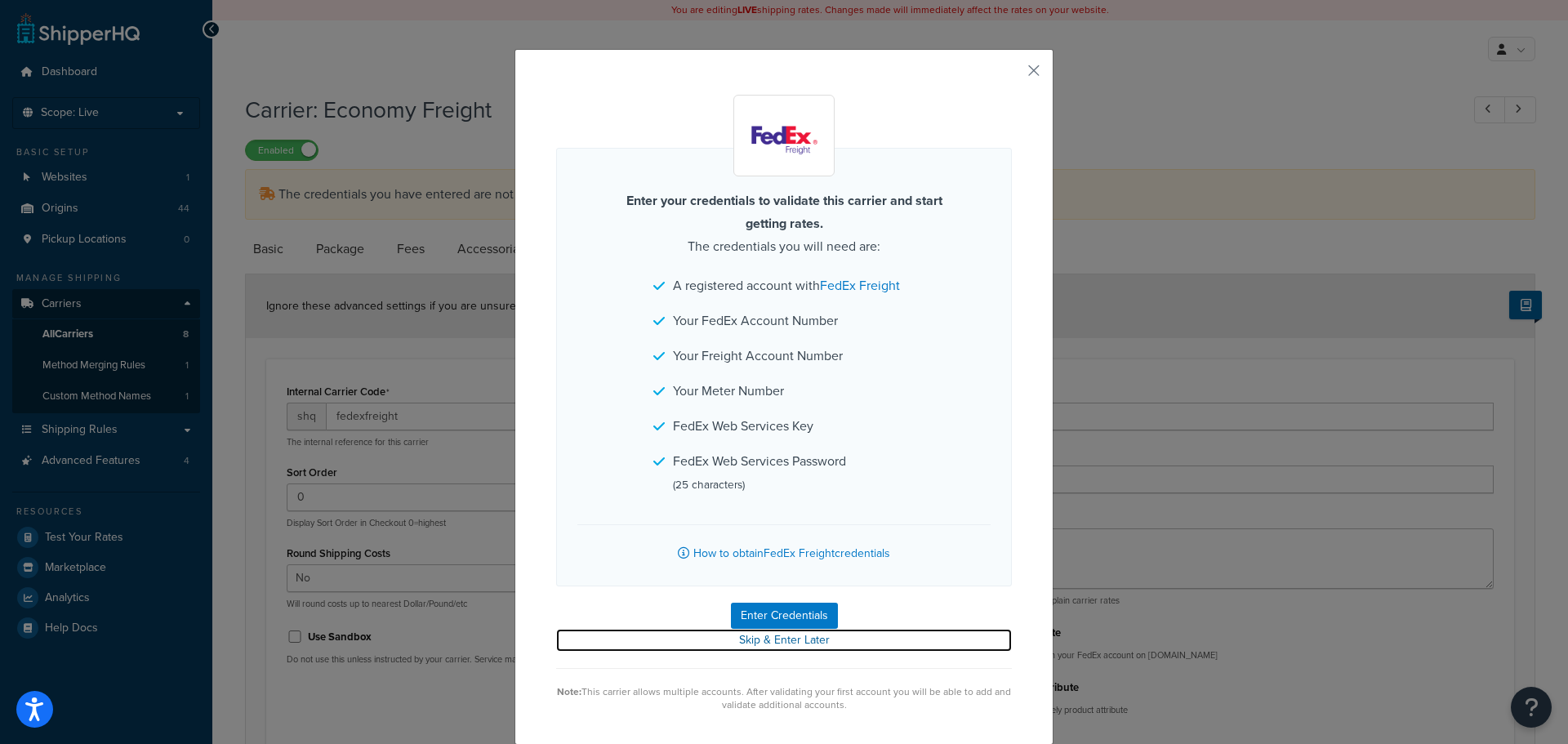
click at [762, 641] on link "Skip & Enter Later" at bounding box center [784, 640] width 455 height 23
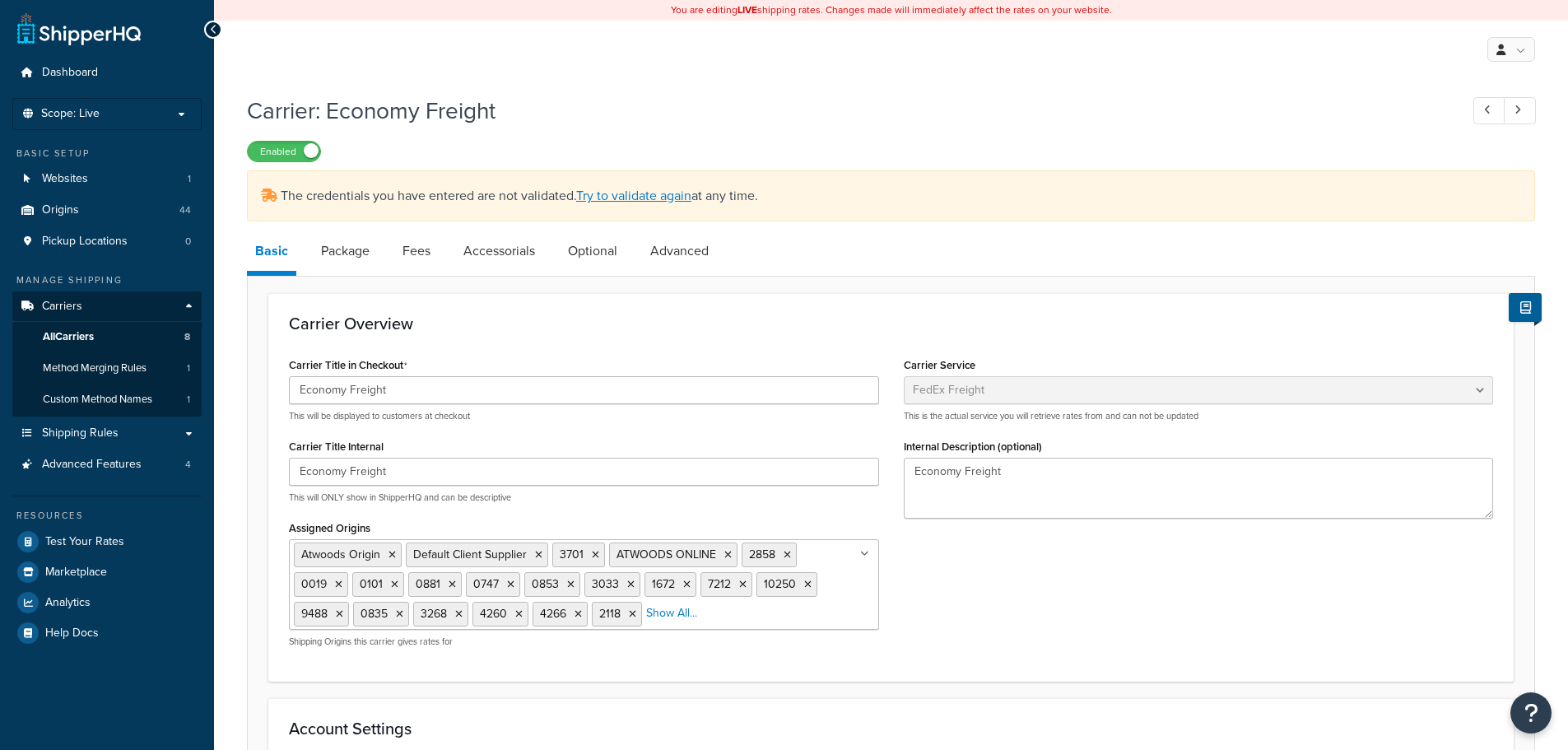
select select "fedExFreight"
click at [112, 117] on p "Scope: Live" at bounding box center [107, 114] width 175 height 14
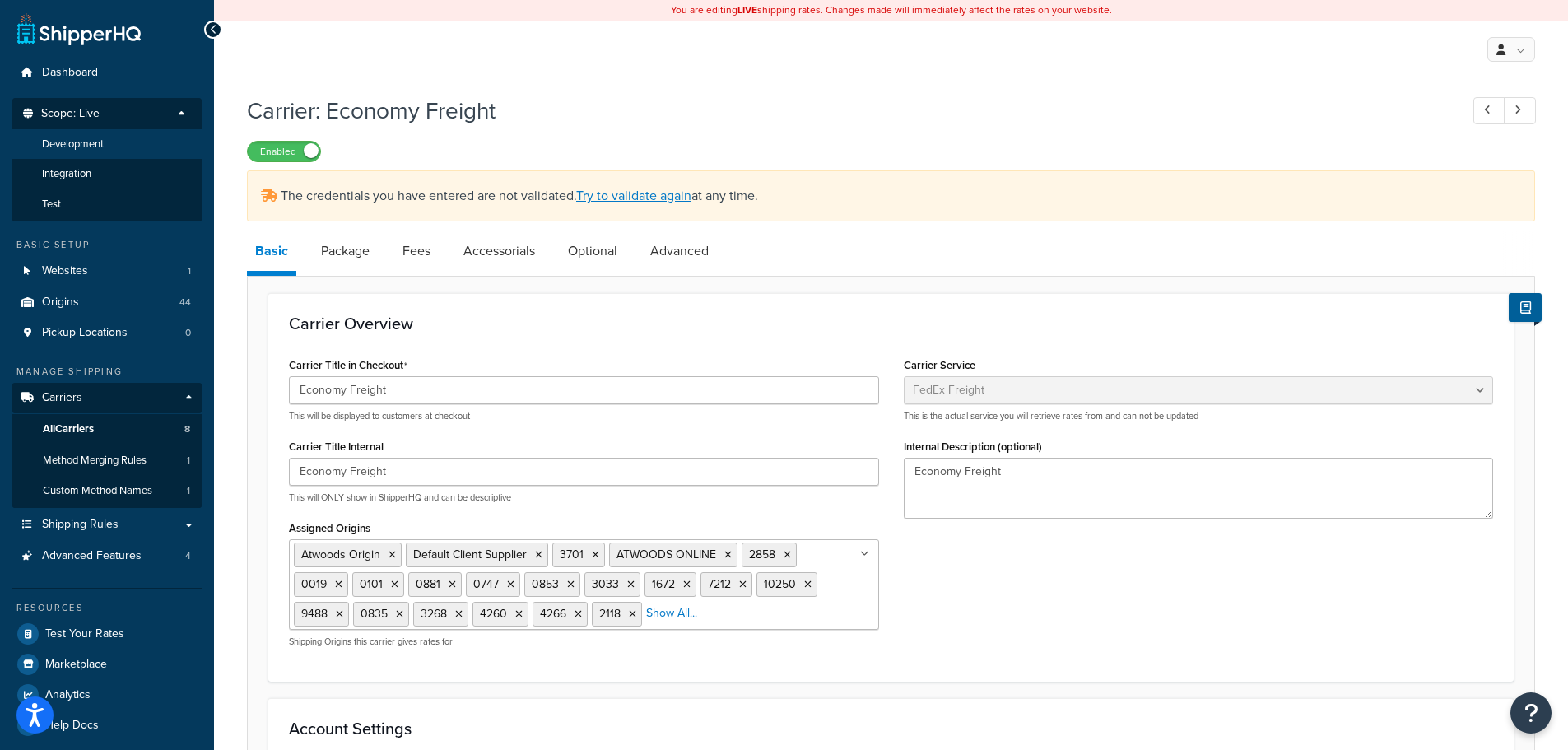
click at [84, 140] on span "Development" at bounding box center [72, 145] width 61 height 14
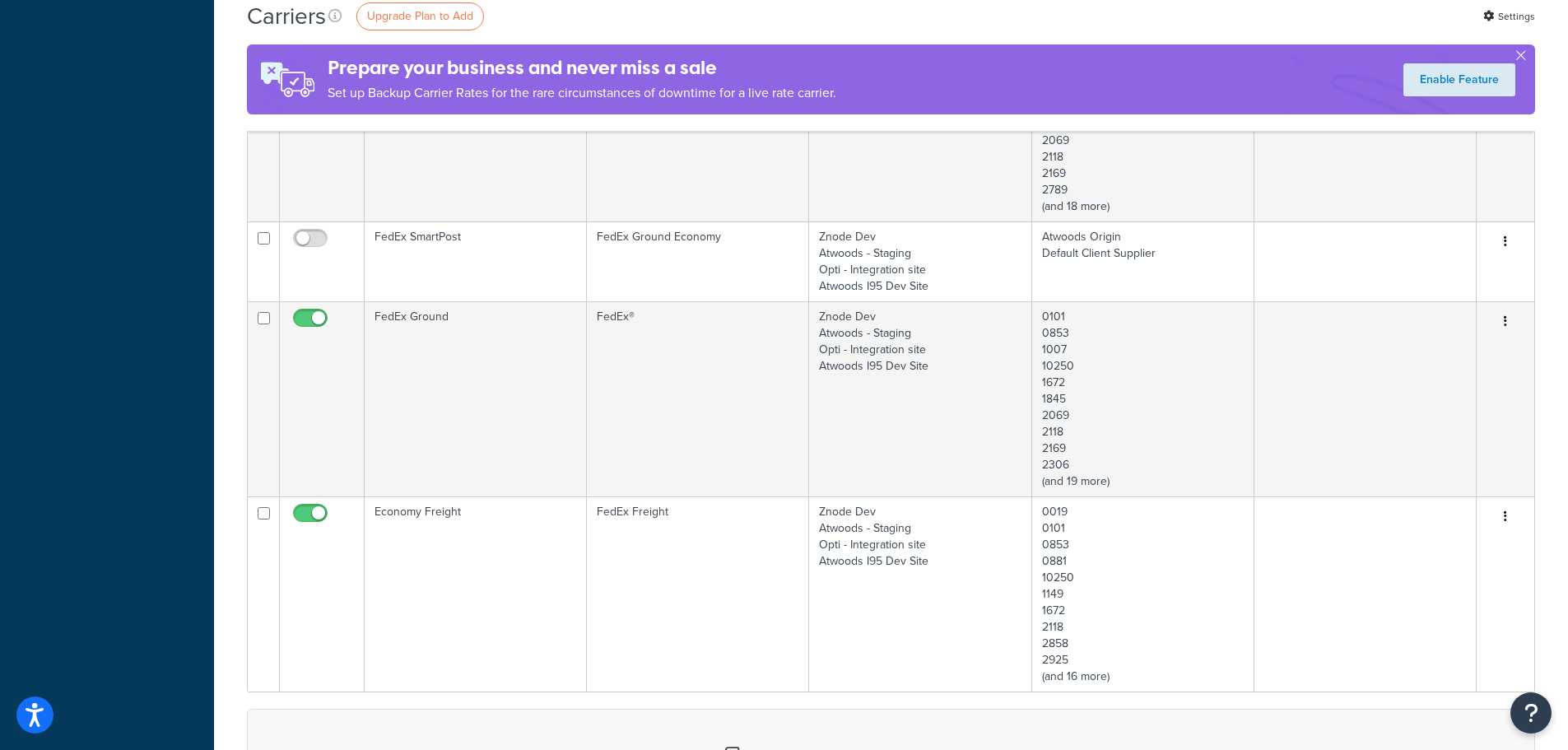
scroll to position [823, 0]
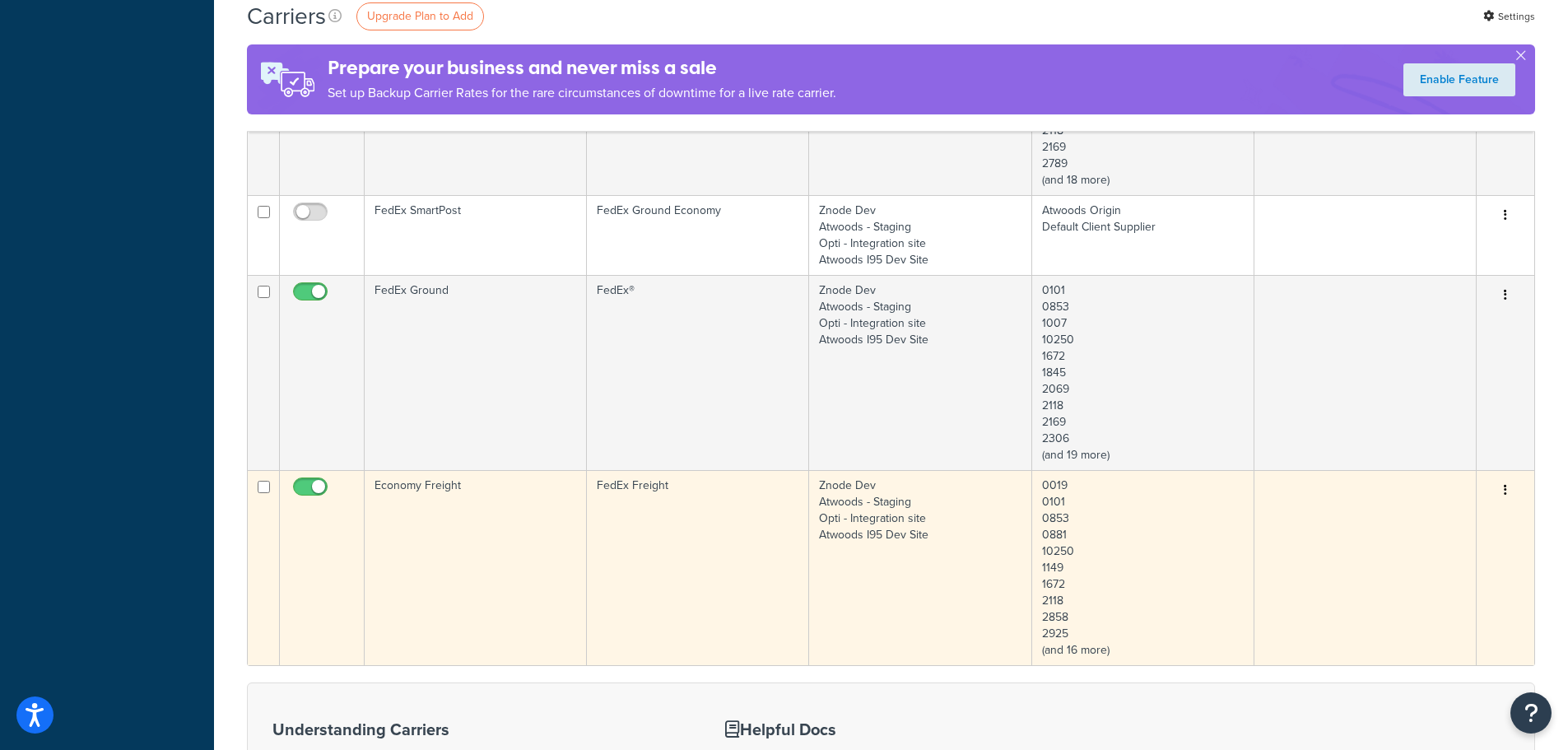
click at [492, 537] on td "Economy Freight" at bounding box center [476, 568] width 222 height 195
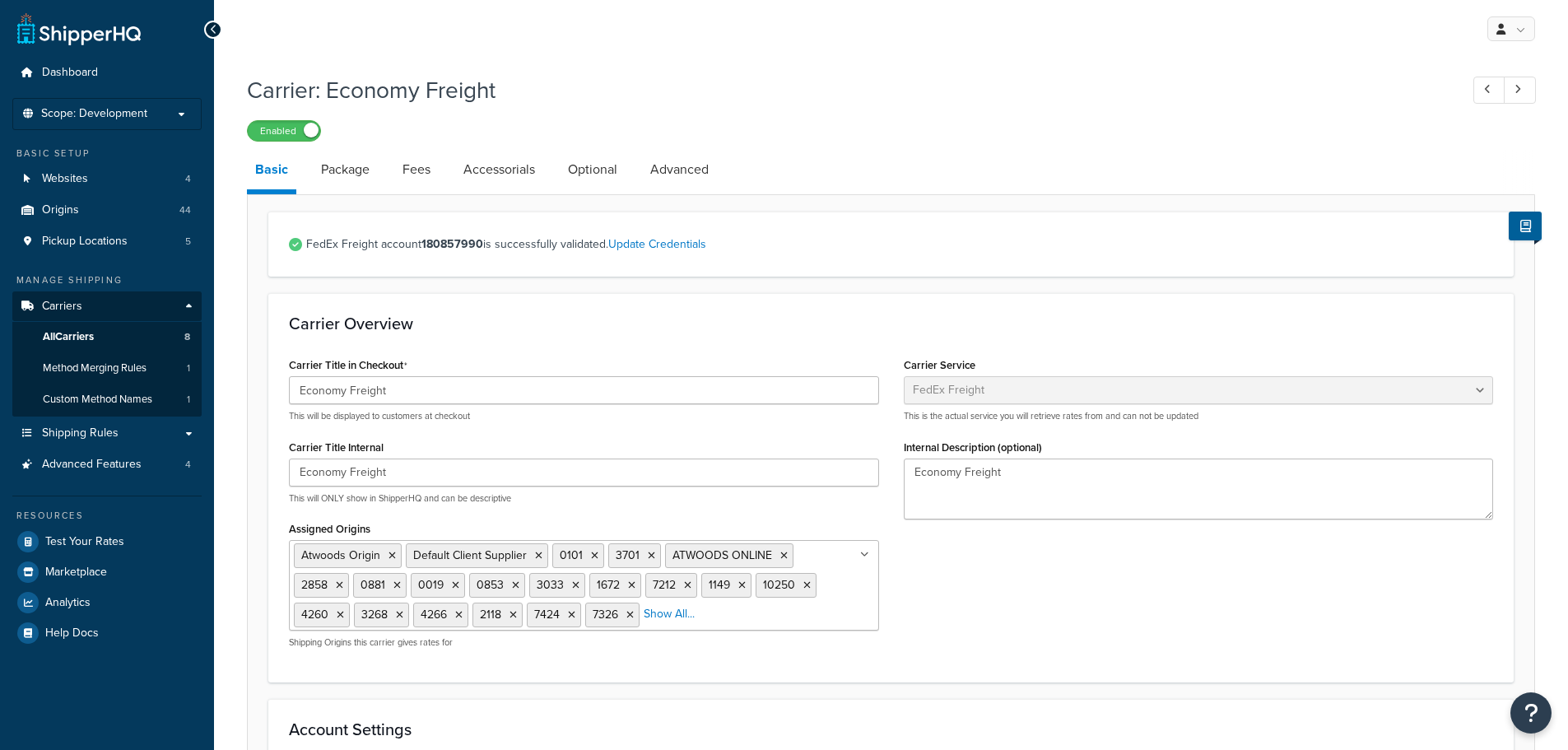
select select "fedExFreight"
click at [676, 249] on link "Update Credentials" at bounding box center [657, 244] width 98 height 18
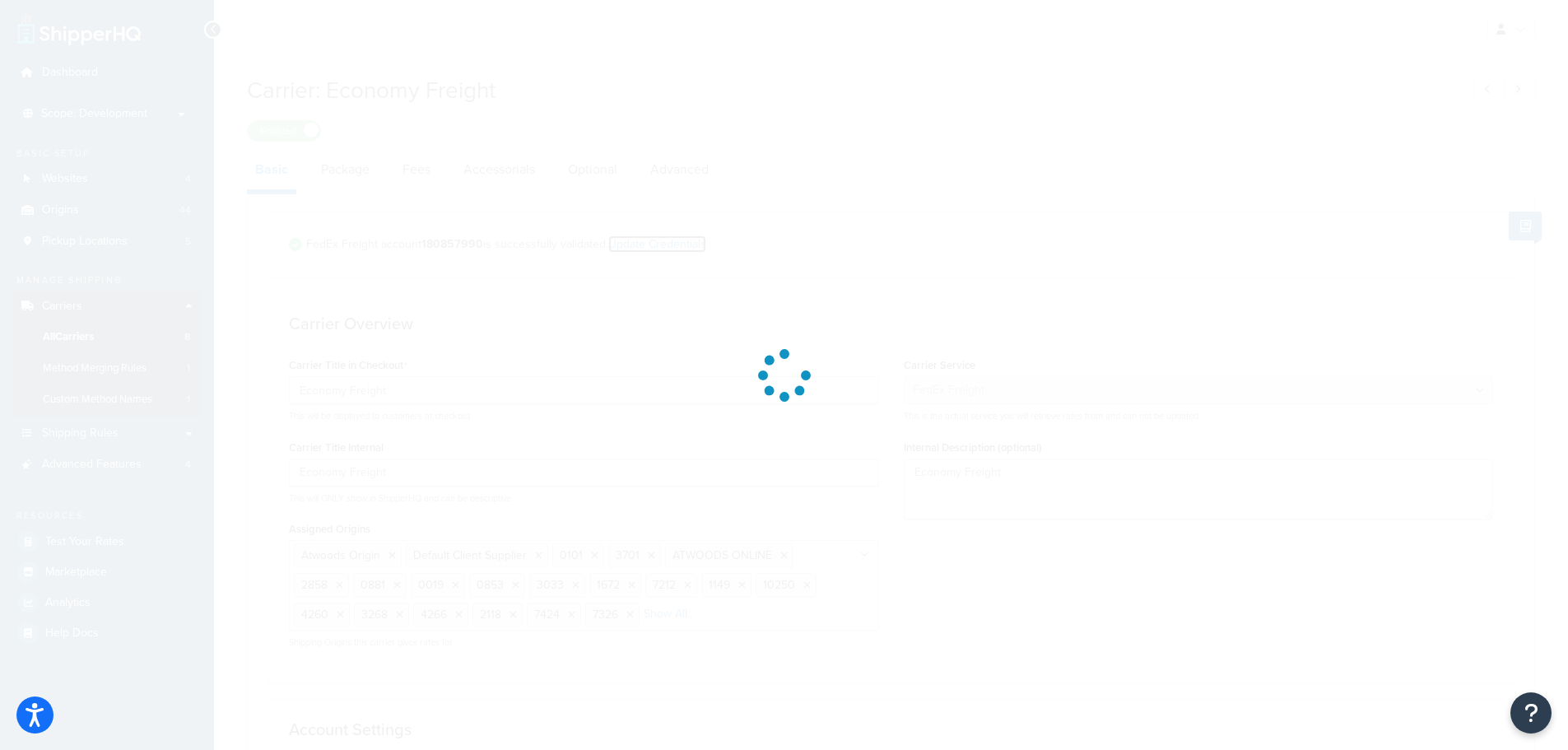
select select "THIRD_PARTY"
select select "SKID"
select select "US"
select select "OK"
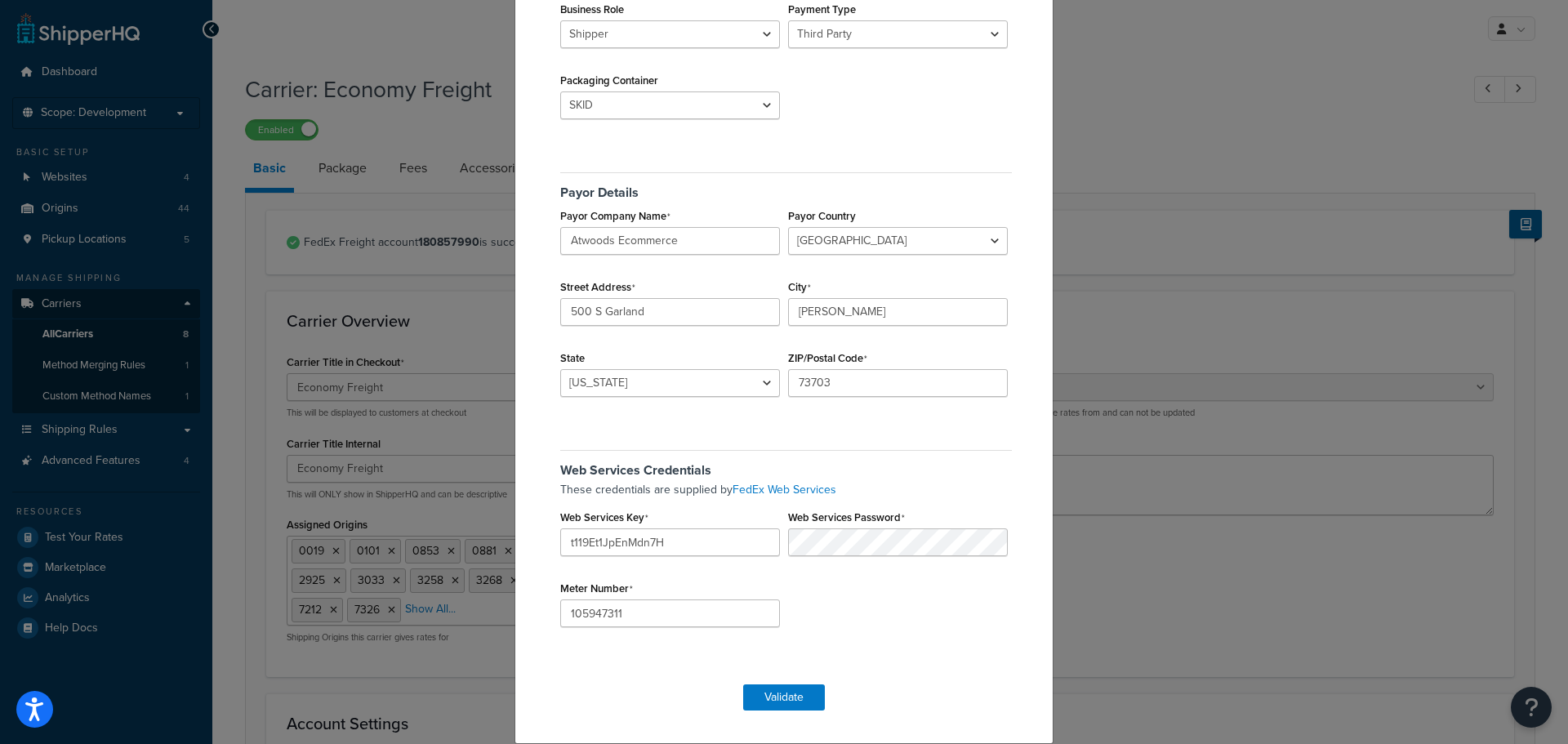
scroll to position [240, 0]
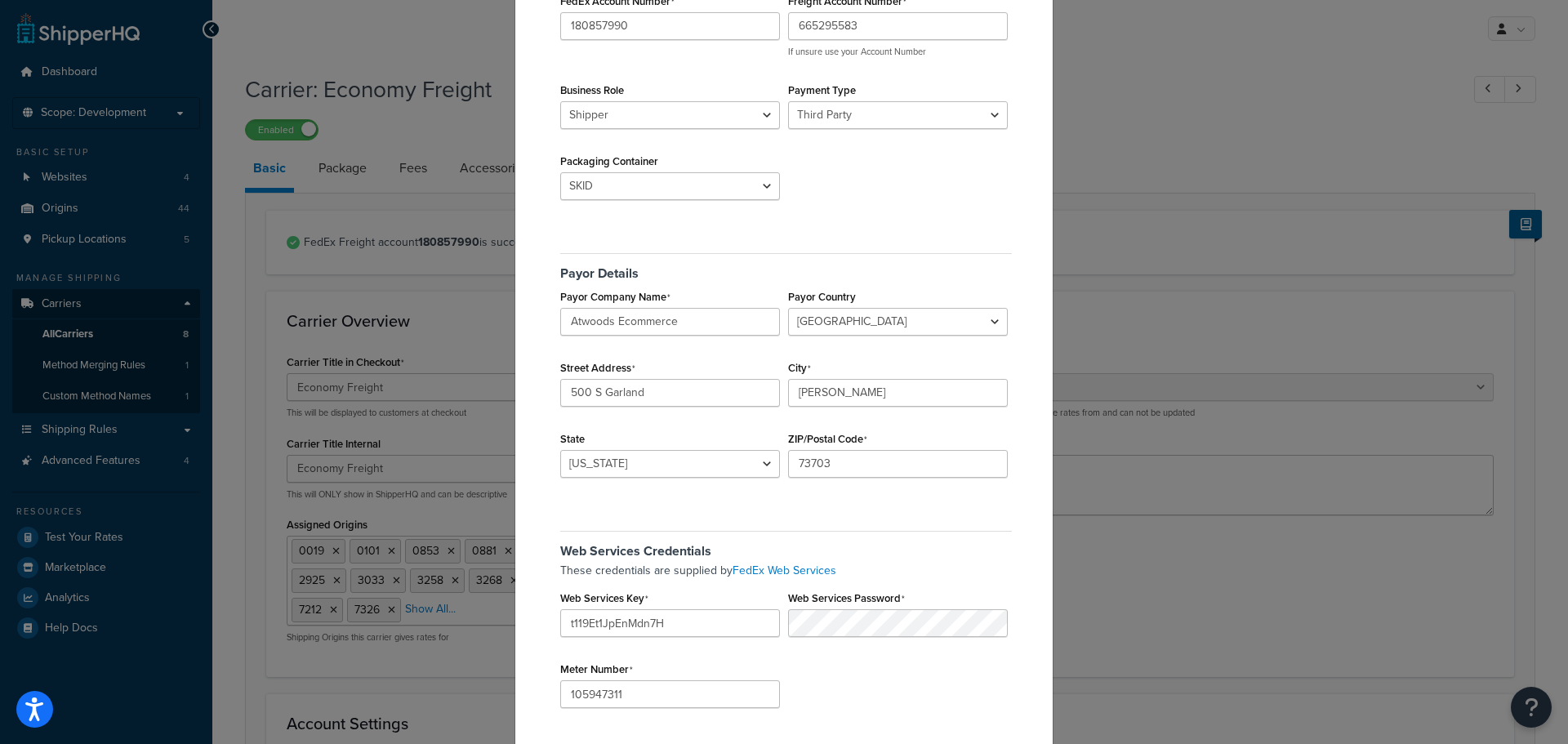
drag, startPoint x: 161, startPoint y: 68, endPoint x: 151, endPoint y: 85, distance: 19.7
click at [161, 68] on div "FedEx Freight Validation Origin associated with account 0019 0101 0111 0747 085…" at bounding box center [784, 372] width 1568 height 744
click at [123, 116] on div "FedEx Freight Validation Origin associated with account 0019 0101 0111 0747 085…" at bounding box center [784, 372] width 1568 height 744
click at [327, 24] on div "FedEx Freight Validation Origin associated with account 0019 0101 0111 0747 085…" at bounding box center [784, 372] width 1568 height 744
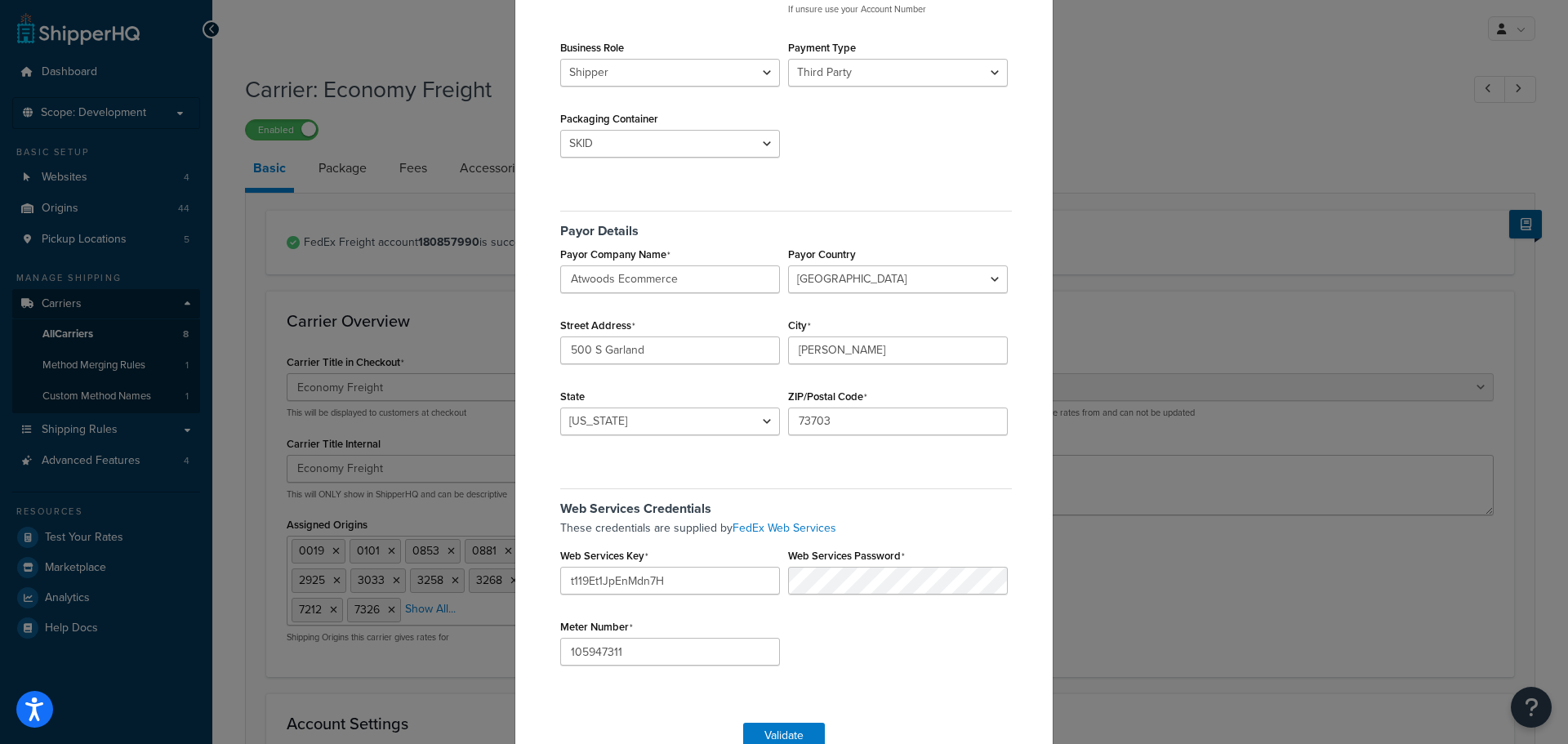
scroll to position [322, 0]
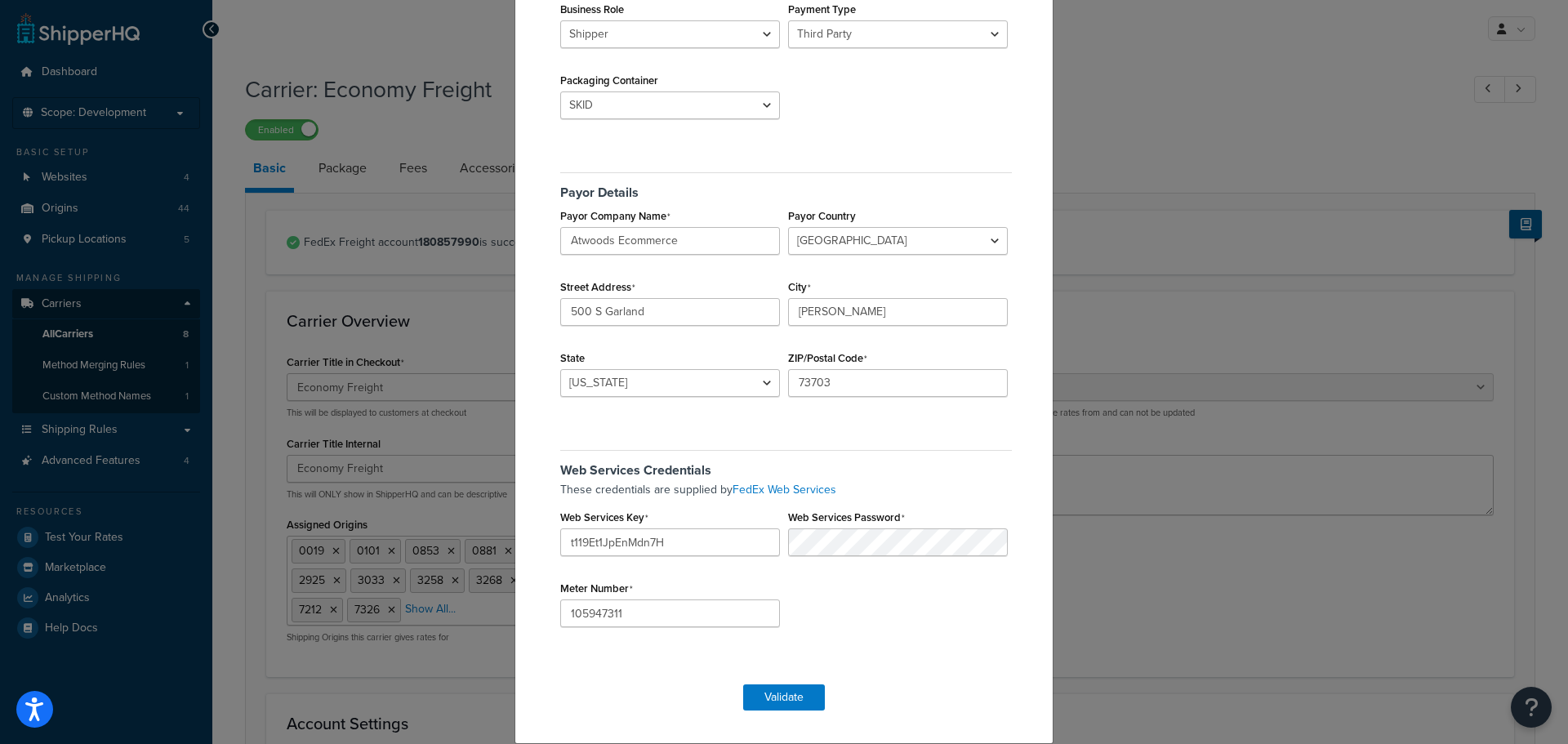
click at [1225, 611] on div "FedEx Freight Validation Origin associated with account 0019 0101 0111 0747 085…" at bounding box center [784, 372] width 1568 height 744
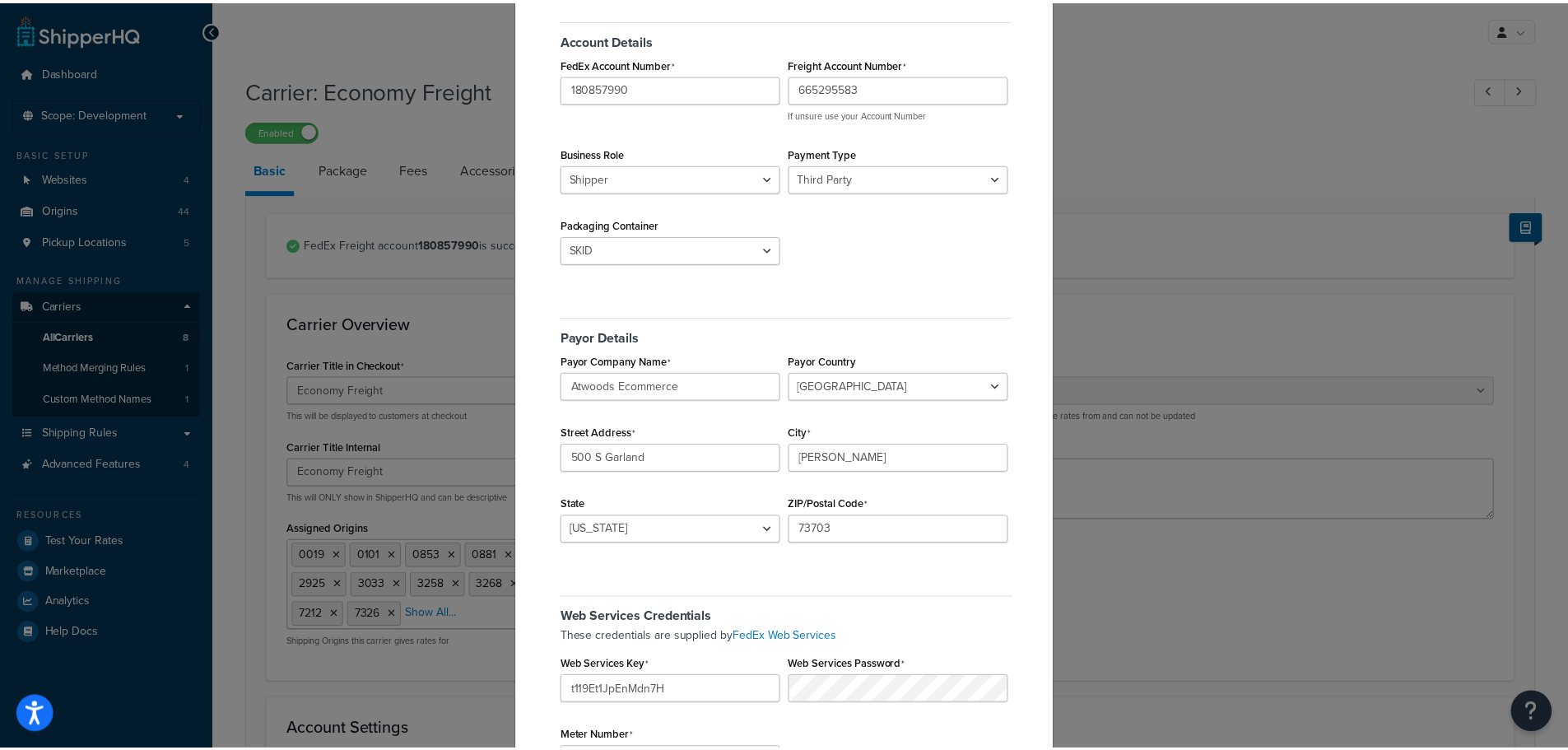
scroll to position [0, 0]
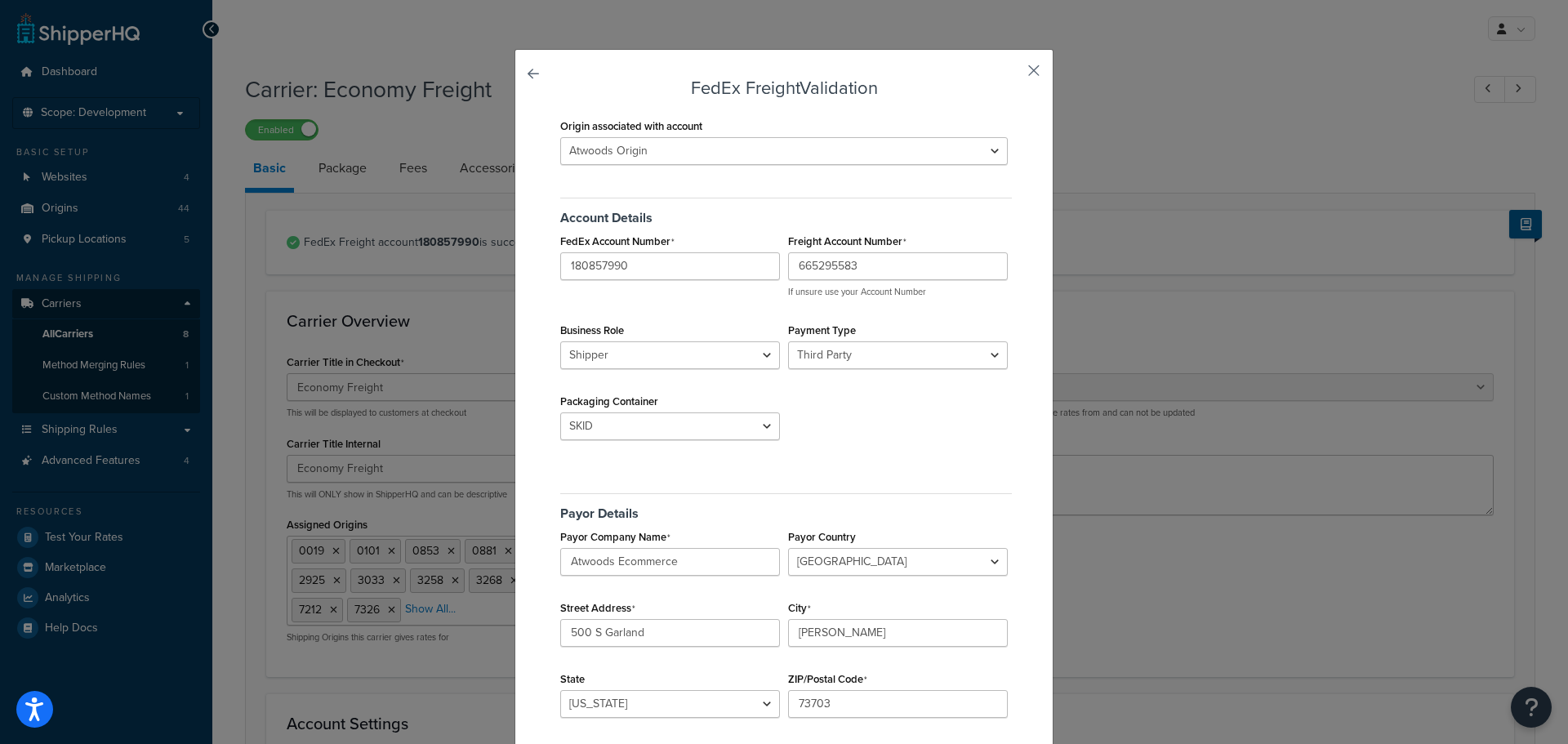
click at [1012, 74] on button "button" at bounding box center [1009, 76] width 4 height 4
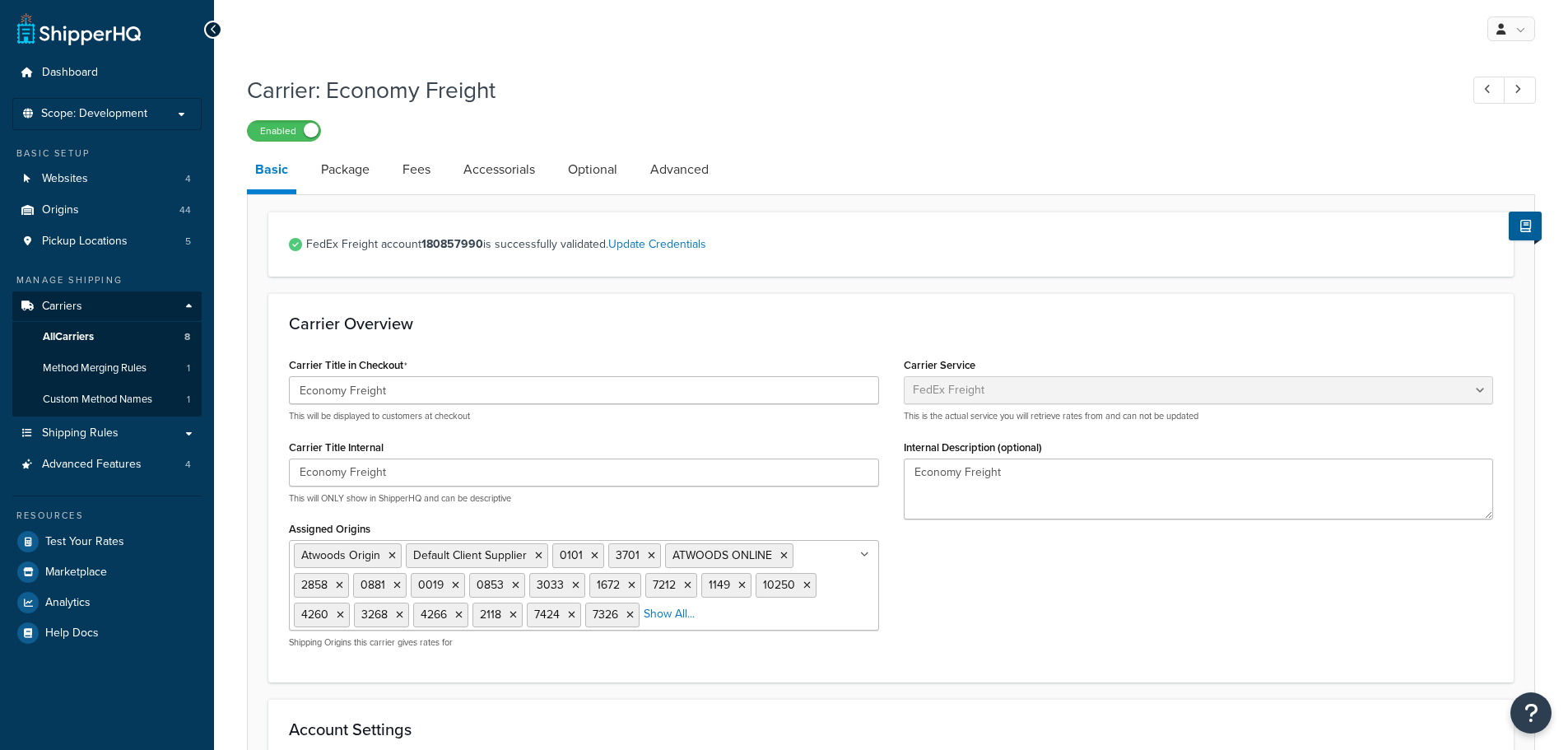
select select "fedExFreight"
click at [104, 109] on span "Scope: Development" at bounding box center [94, 114] width 106 height 14
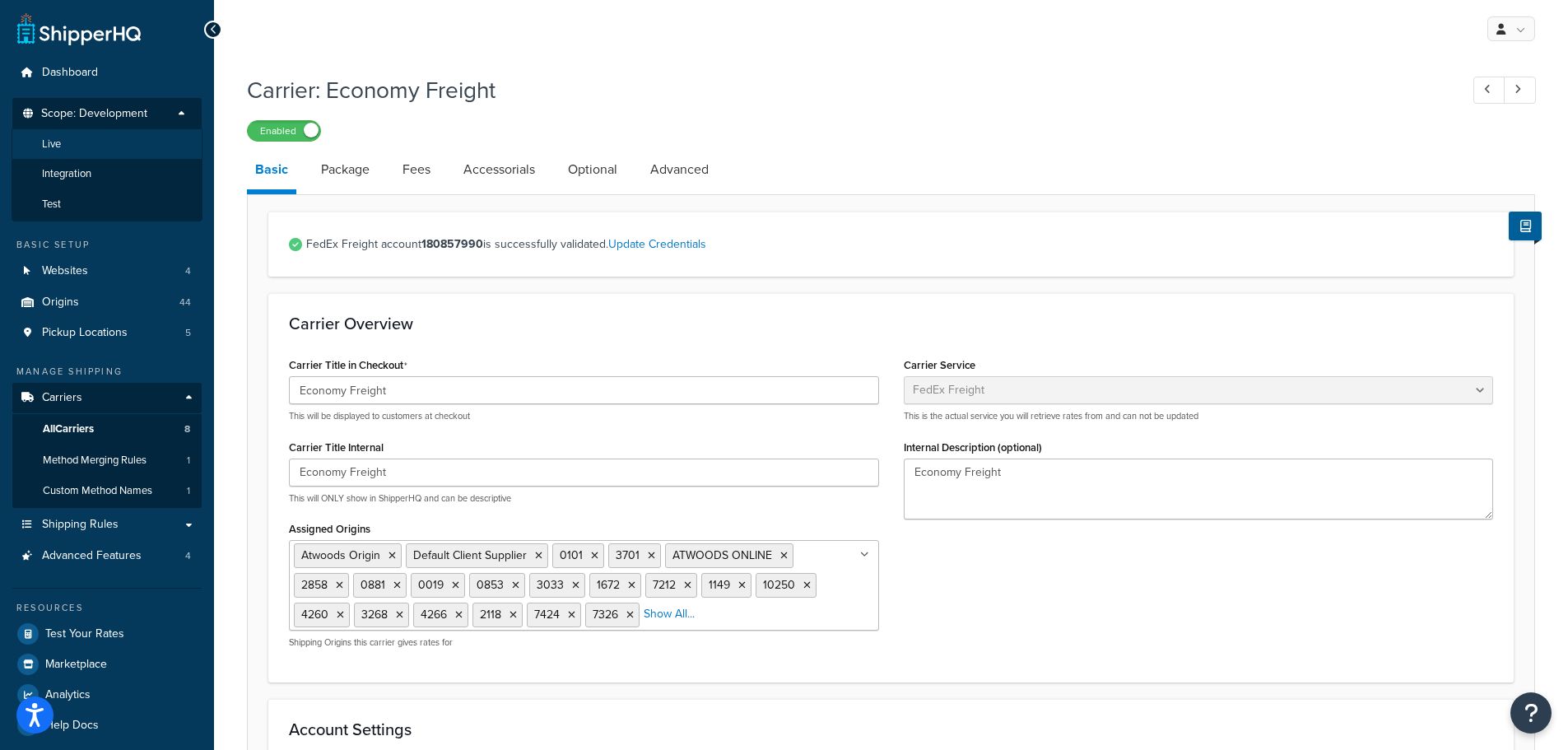
click at [61, 145] on li "Live" at bounding box center [107, 145] width 191 height 30
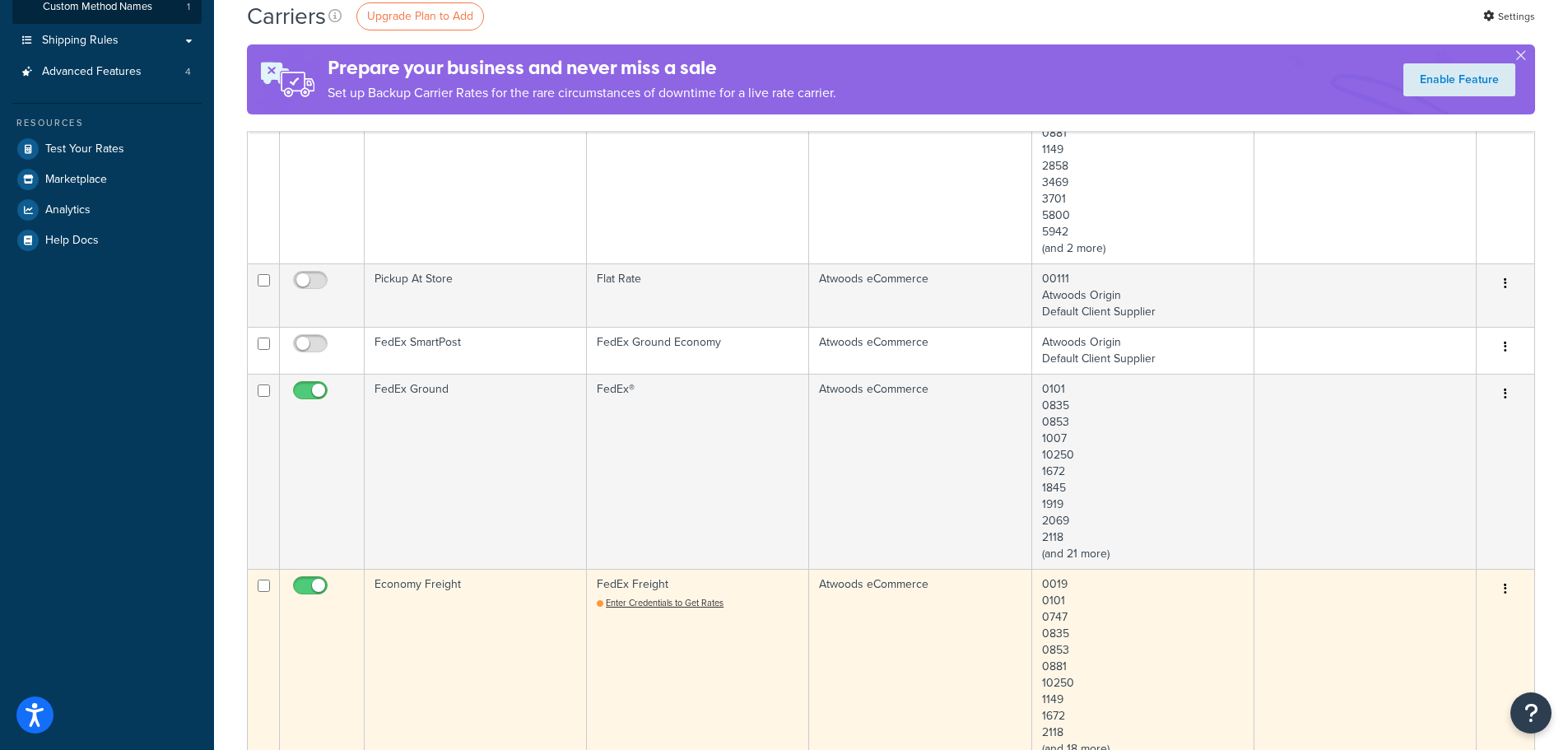
scroll to position [412, 0]
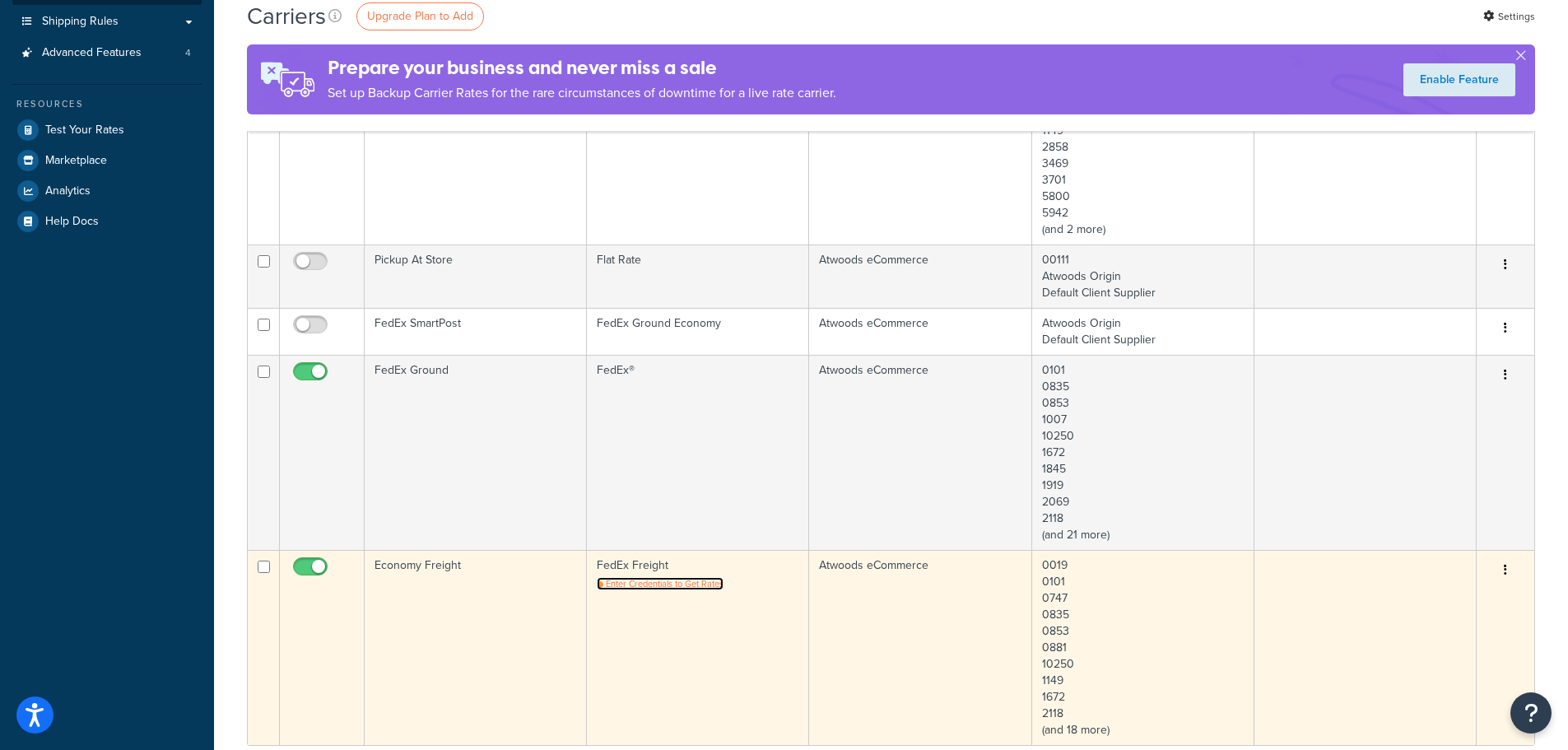
click at [653, 584] on span "Enter Credentials to Get Rates" at bounding box center [665, 584] width 118 height 13
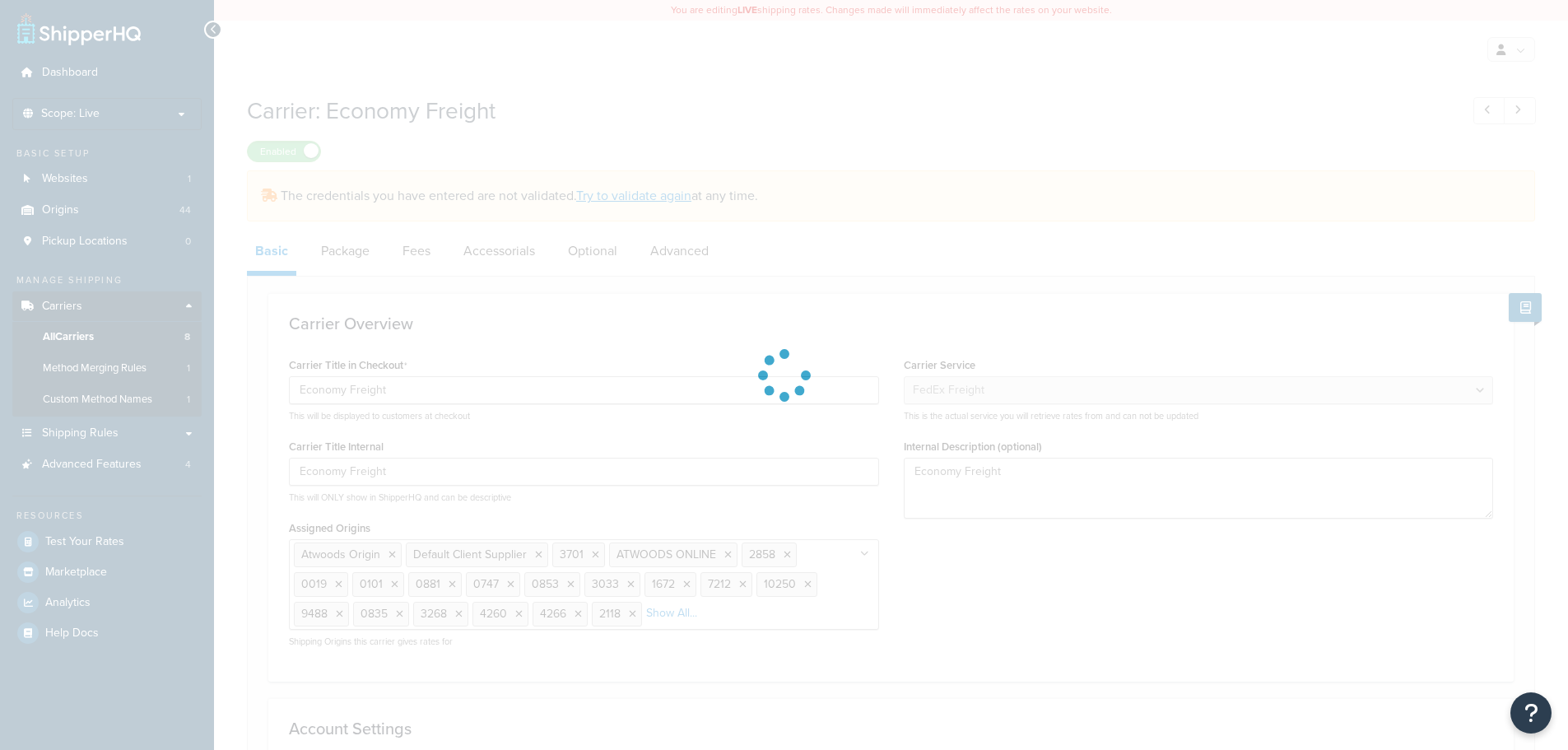
select select "fedExFreight"
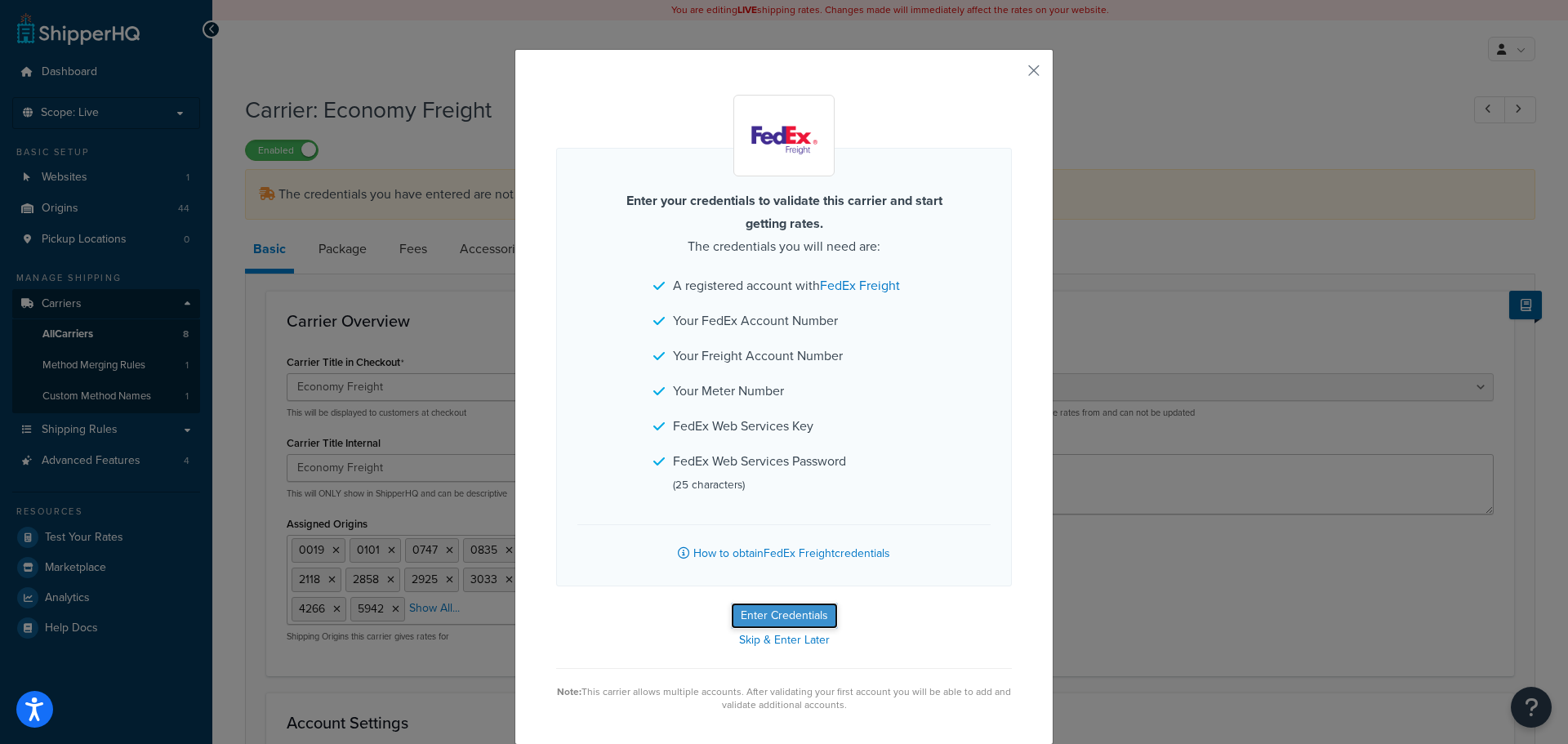
click at [790, 616] on button "Enter Credentials" at bounding box center [784, 616] width 107 height 26
select select "THIRD_PARTY"
select select "SKID"
select select "US"
select select "OK"
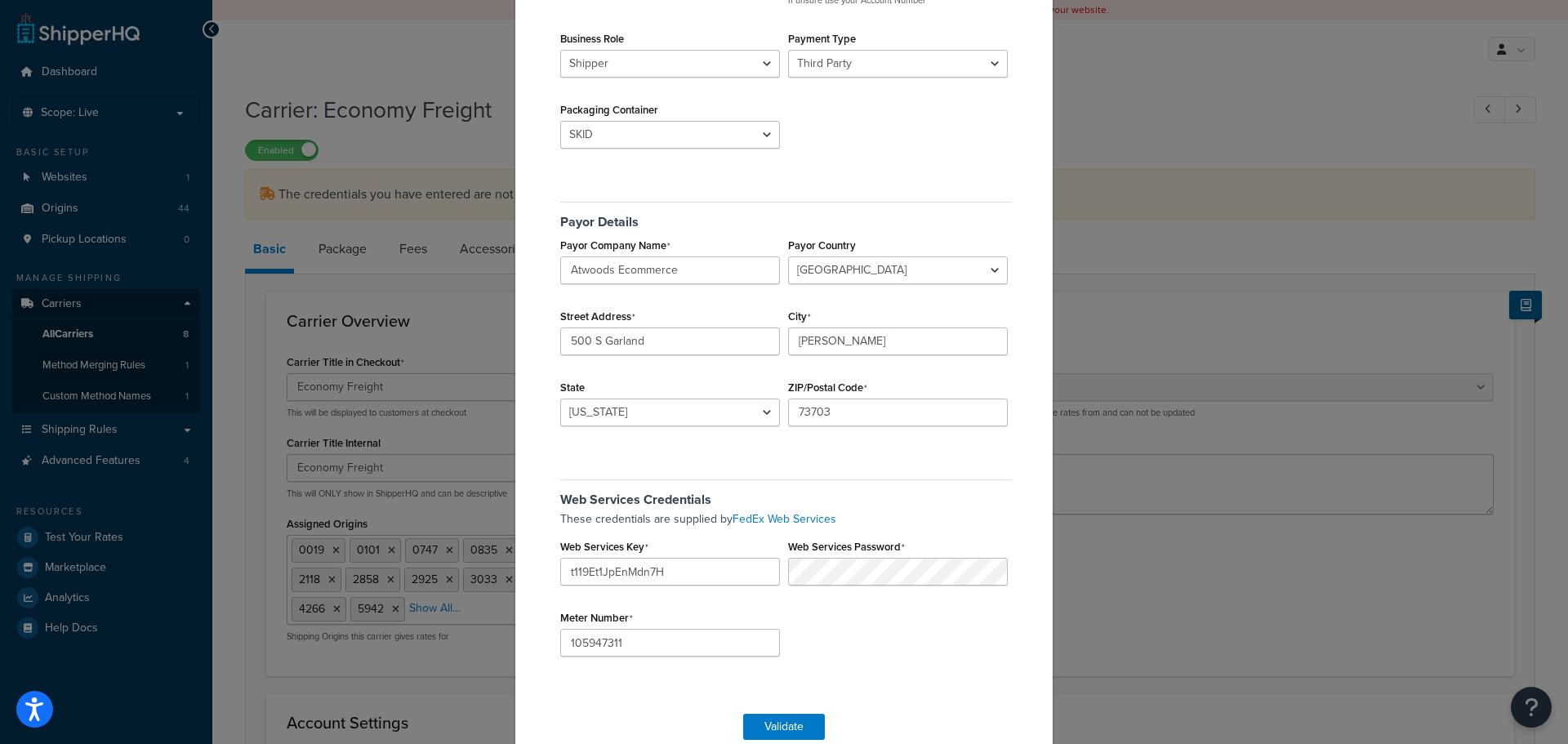
scroll to position [322, 0]
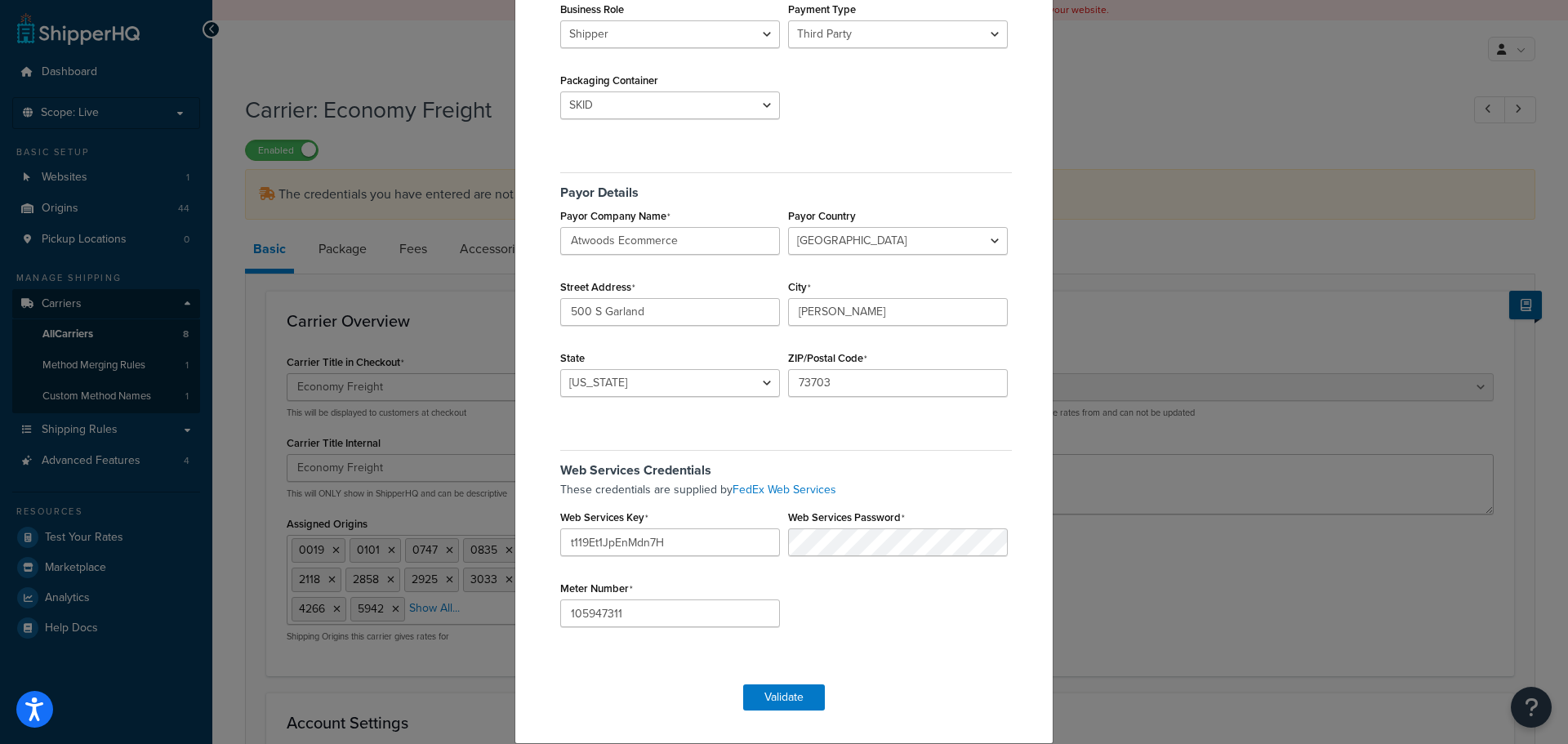
click at [1131, 611] on div "FedEx Freight Validation Origin associated with account 00111 0019 0101 0747 08…" at bounding box center [784, 372] width 1568 height 744
click at [801, 691] on button "Validate" at bounding box center [784, 697] width 82 height 26
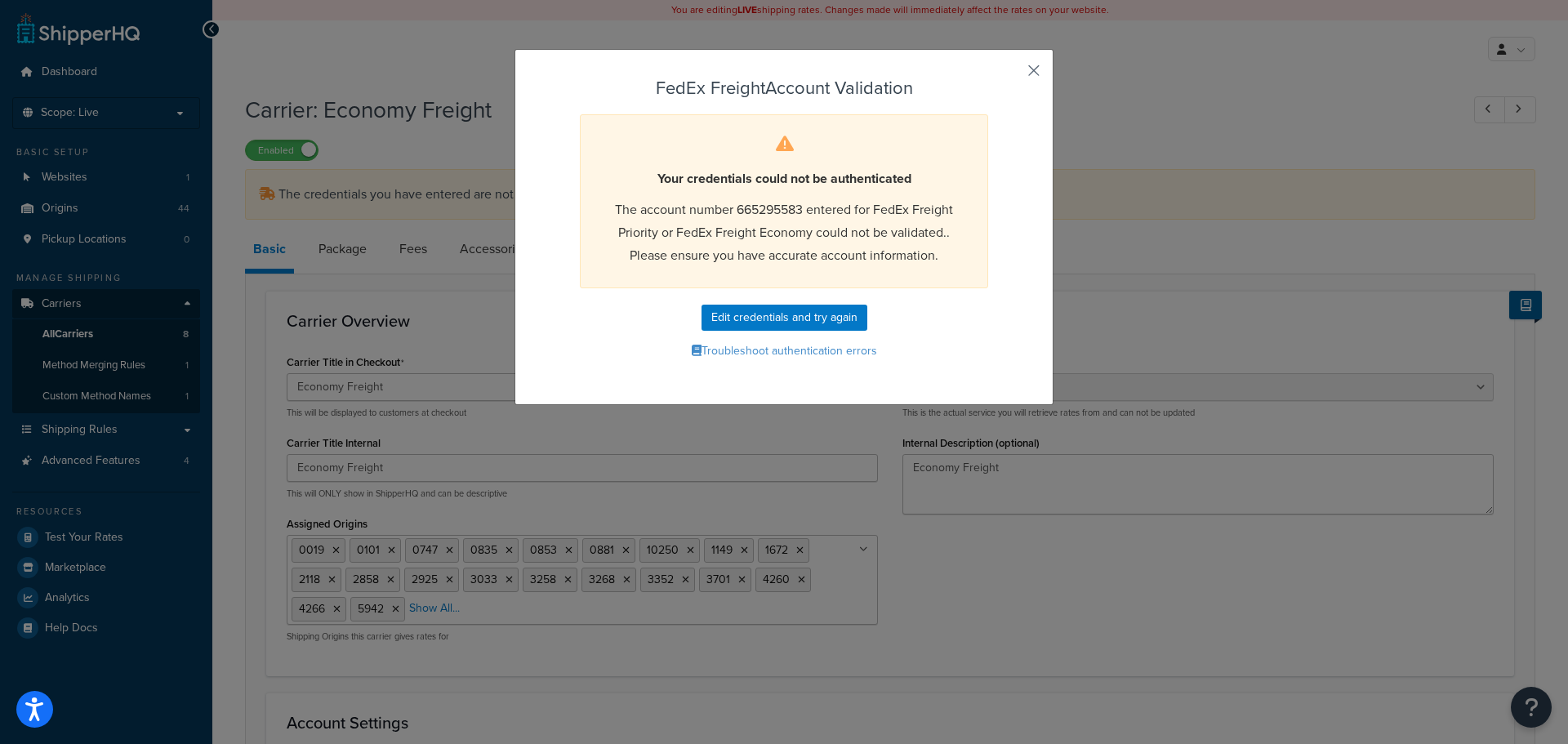
click at [1012, 74] on button "button" at bounding box center [1009, 76] width 4 height 4
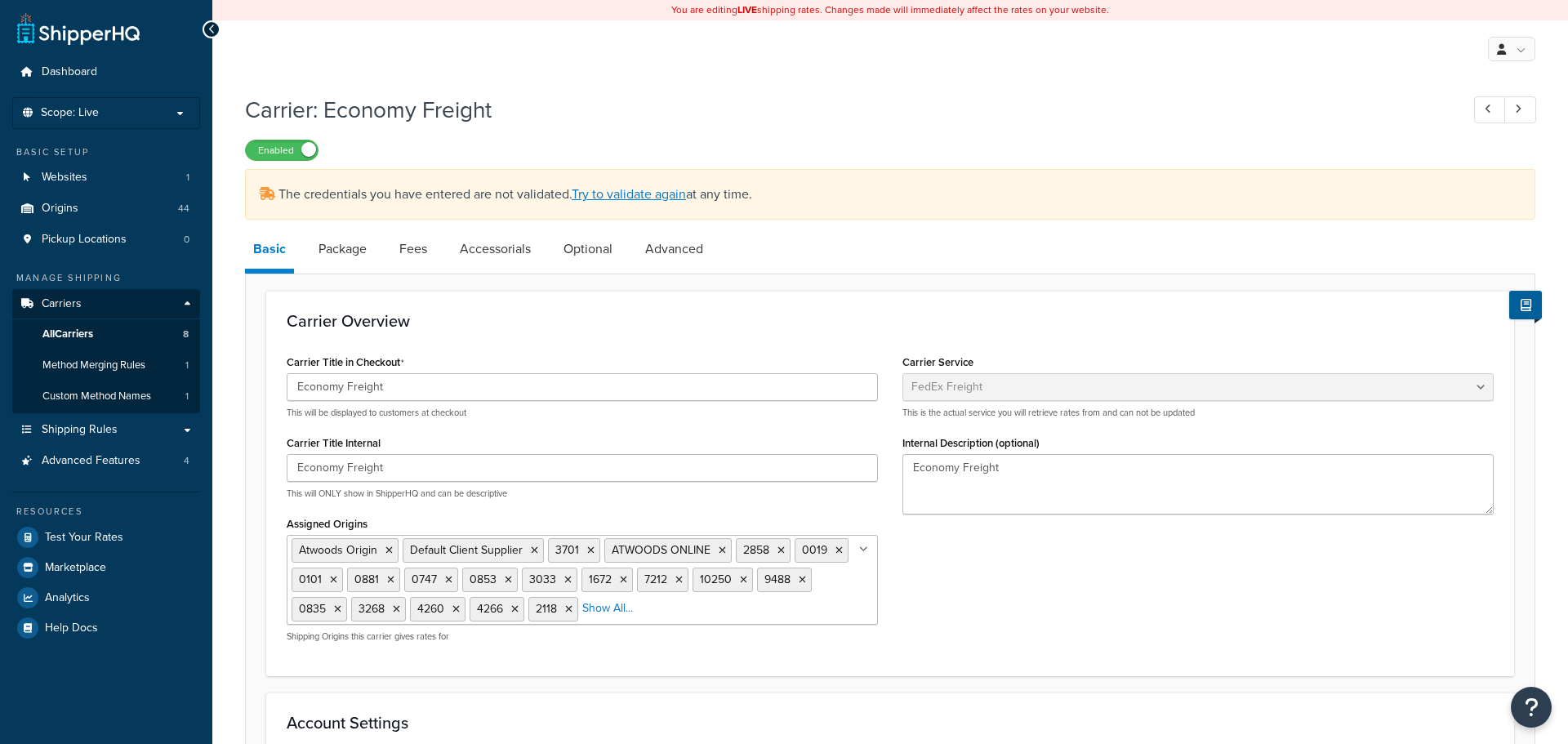
select select "fedExFreight"
